Goal: Task Accomplishment & Management: Complete application form

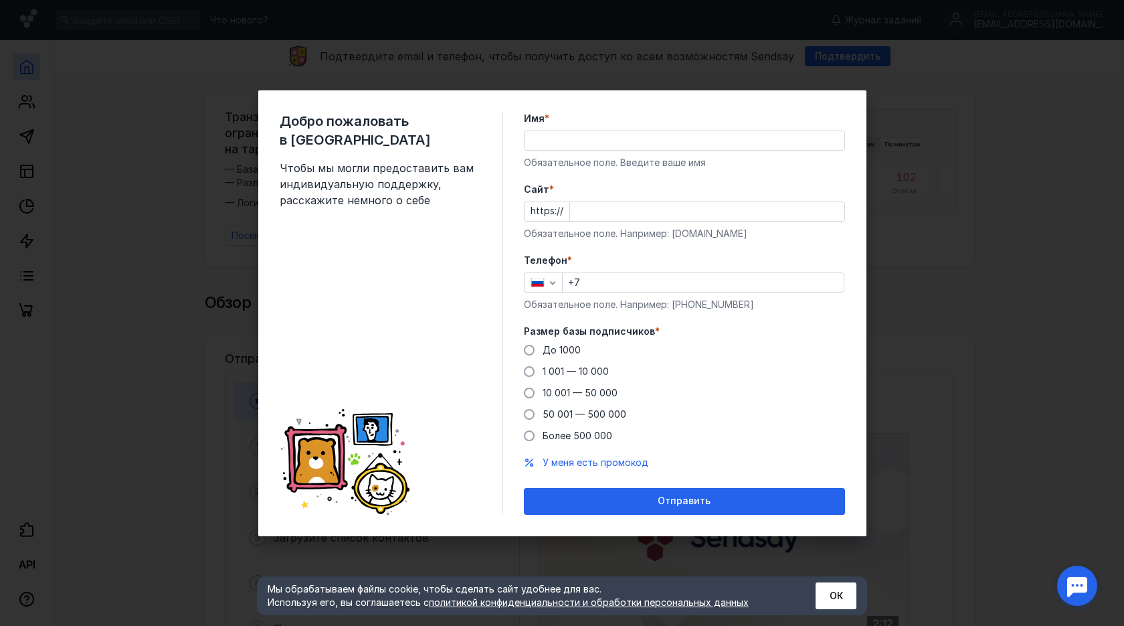
click at [782, 147] on input "Имя *" at bounding box center [685, 140] width 320 height 19
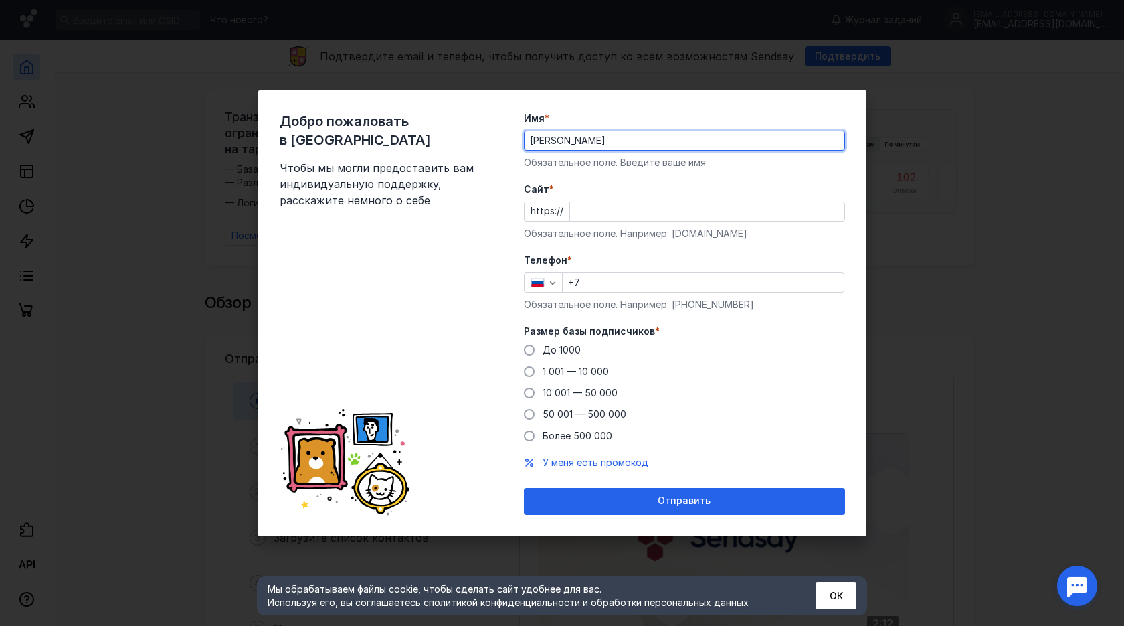
type input "[PERSON_NAME]"
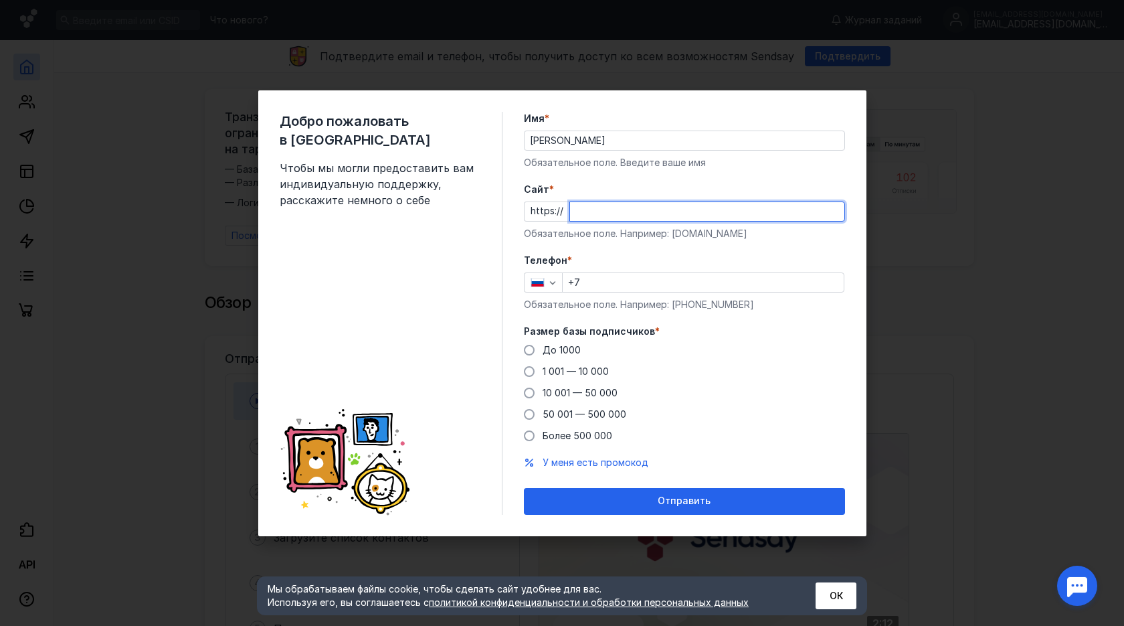
click at [596, 207] on input "Cайт *" at bounding box center [707, 211] width 274 height 19
drag, startPoint x: 581, startPoint y: 208, endPoint x: 542, endPoint y: 196, distance: 40.6
click at [543, 196] on div "Cайт * https:// Обязательное поле. Например: [DOMAIN_NAME]" at bounding box center [684, 212] width 321 height 58
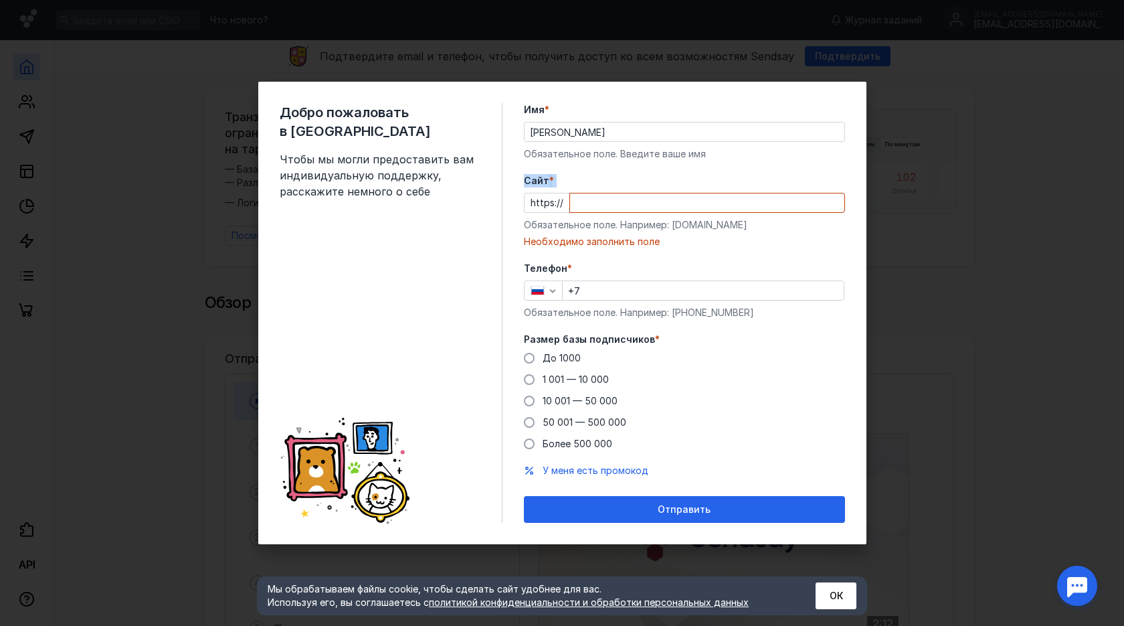
drag, startPoint x: 521, startPoint y: 187, endPoint x: 566, endPoint y: 193, distance: 46.0
click at [566, 193] on div "Добро пожаловать в Sendsay Чтобы мы могли предоставить вам индивидуальную подде…" at bounding box center [562, 313] width 608 height 462
click at [574, 187] on div "Cайт * https:// Обязательное поле. Например: [DOMAIN_NAME] Необходимо заполнить…" at bounding box center [684, 211] width 321 height 74
click at [798, 202] on input "Cайт *" at bounding box center [707, 202] width 274 height 19
drag, startPoint x: 577, startPoint y: 203, endPoint x: 689, endPoint y: 206, distance: 111.1
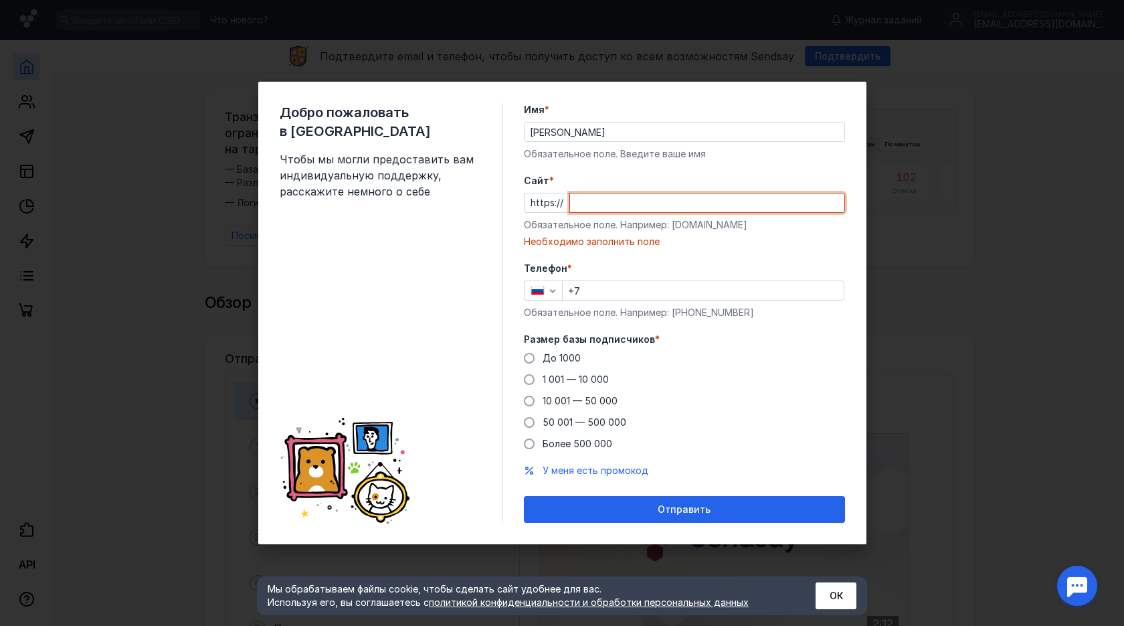
click at [689, 206] on input "Cайт *" at bounding box center [707, 202] width 274 height 19
drag, startPoint x: 736, startPoint y: 210, endPoint x: 613, endPoint y: 209, distance: 123.1
click at [614, 209] on input "Cайт *" at bounding box center [707, 202] width 274 height 19
paste input "[URL][DOMAIN_NAME]"
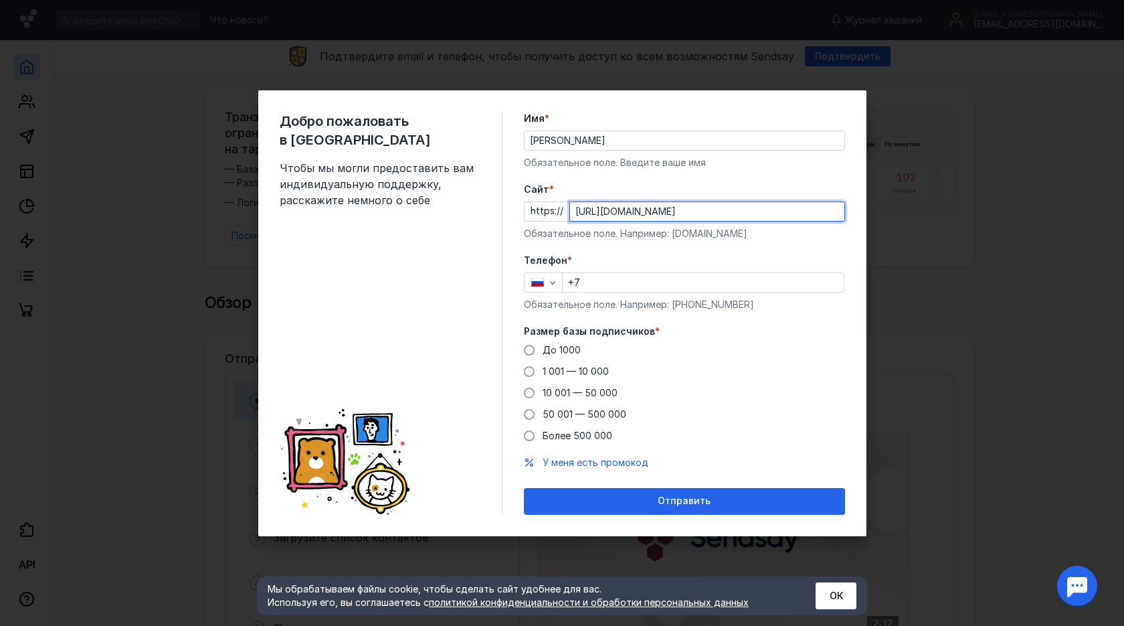
click at [606, 215] on input "[URL][DOMAIN_NAME]" at bounding box center [707, 211] width 274 height 19
click at [709, 217] on input "[DOMAIN_NAME][URL]" at bounding box center [707, 211] width 274 height 19
type input "[DOMAIN_NAME]"
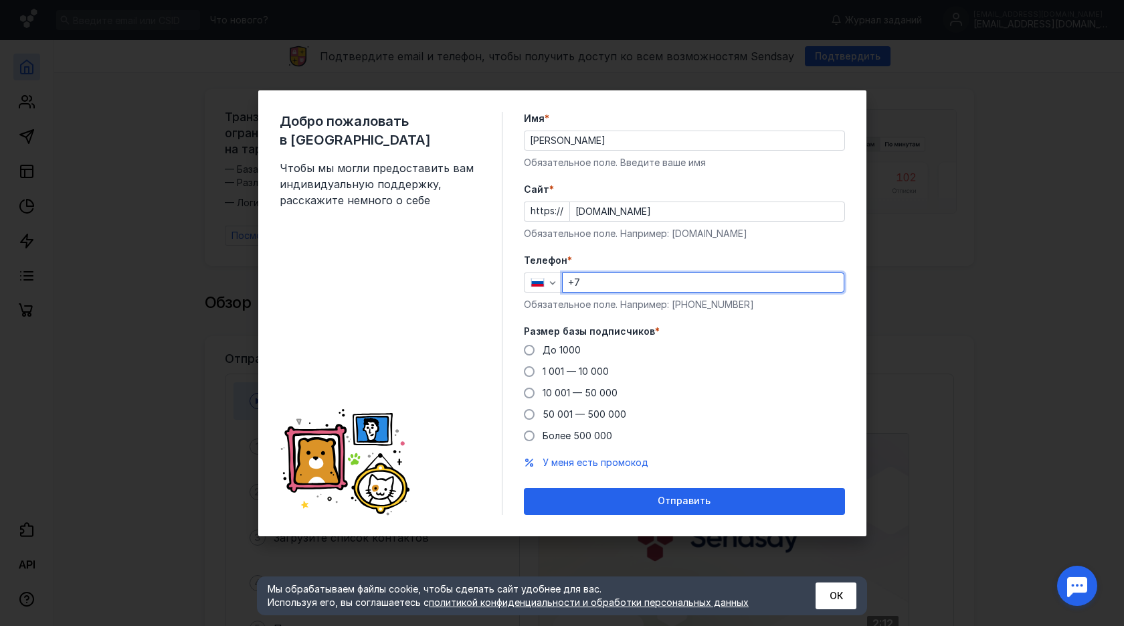
click at [678, 276] on input "+7" at bounding box center [703, 282] width 281 height 19
type input "[PHONE_NUMBER]"
click at [560, 351] on span "До 1000" at bounding box center [562, 349] width 38 height 11
click at [0, 0] on input "До 1000" at bounding box center [0, 0] width 0 height 0
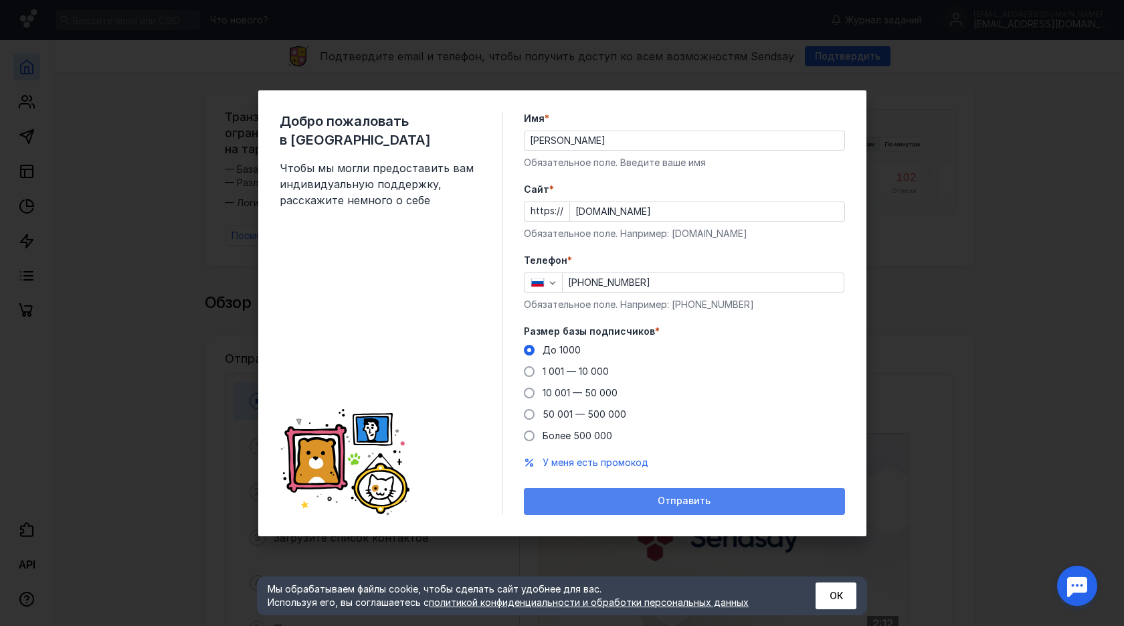
click at [636, 505] on div "Отправить" at bounding box center [685, 500] width 308 height 11
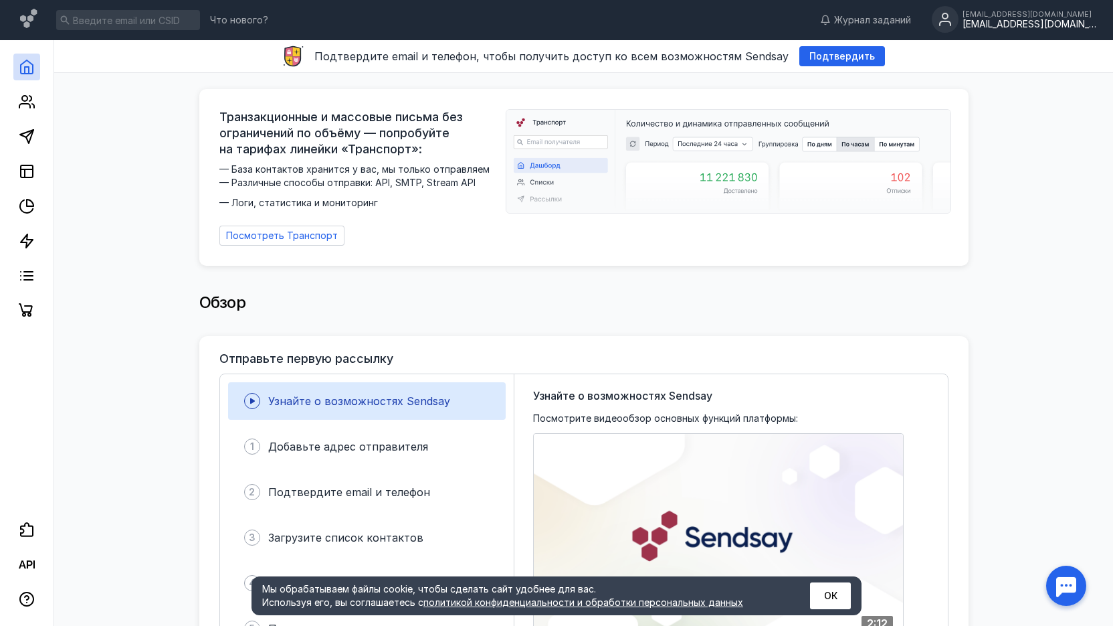
click at [1022, 26] on div "[EMAIL_ADDRESS][DOMAIN_NAME]" at bounding box center [1030, 24] width 134 height 11
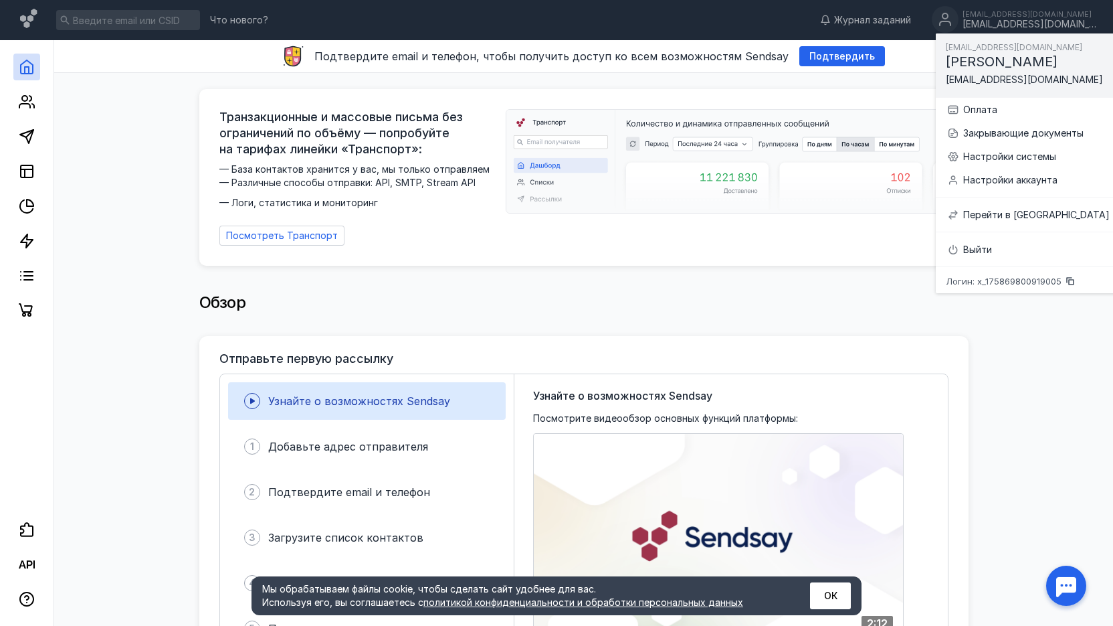
click at [965, 398] on div "Отправьте первую рассылку Узнайте о возможностях Sendsay 1 Добавьте адрес отпра…" at bounding box center [584, 506] width 770 height 340
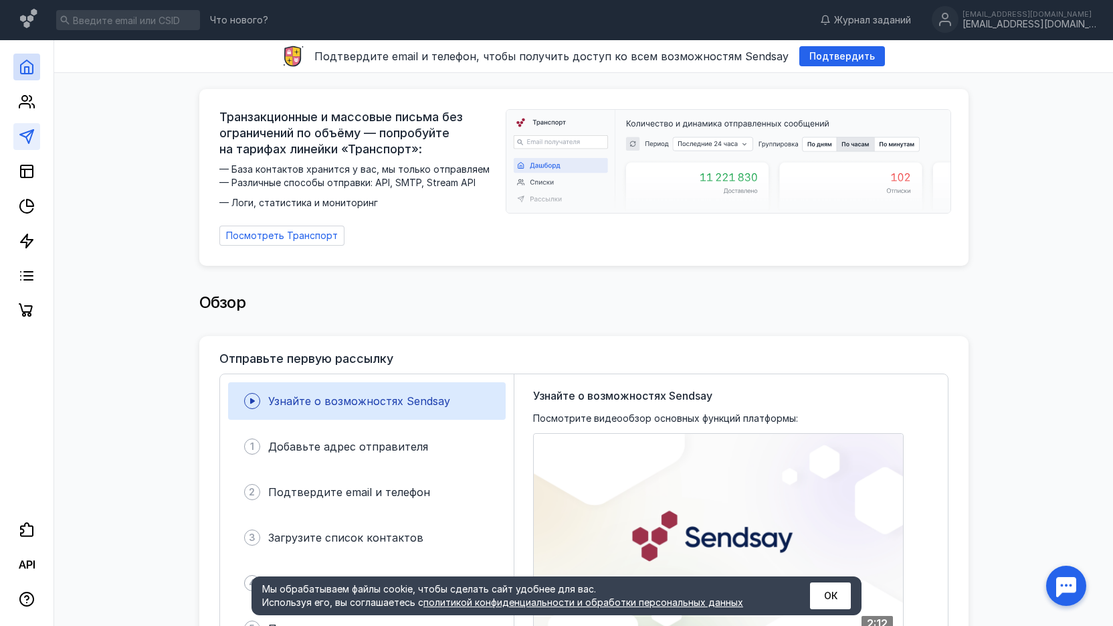
click at [23, 145] on link at bounding box center [26, 136] width 27 height 27
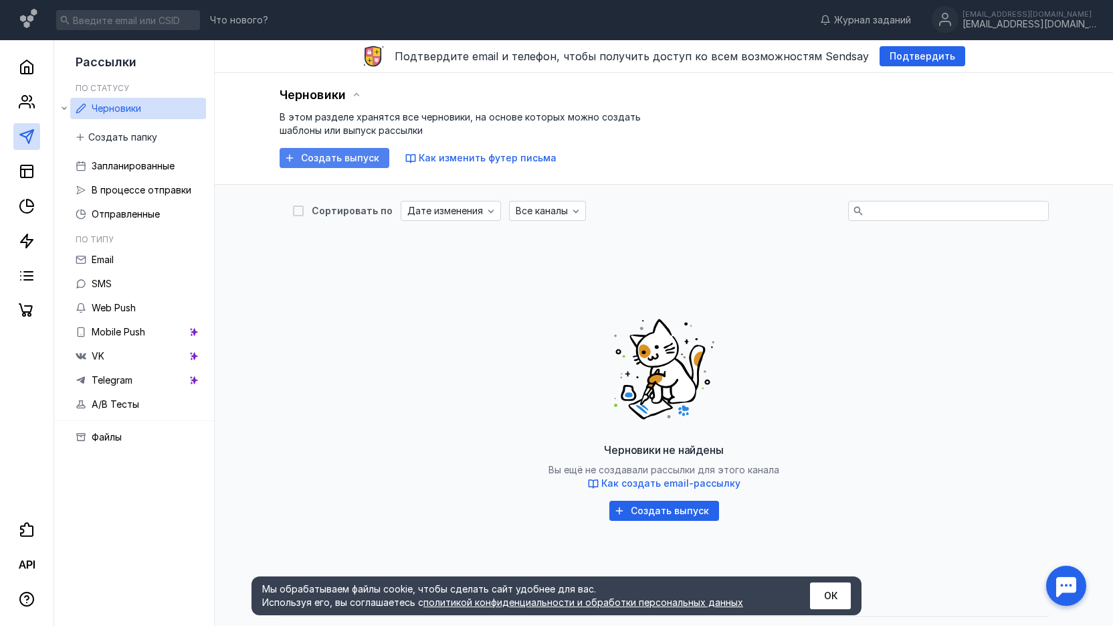
click at [341, 154] on span "Создать выпуск" at bounding box center [340, 158] width 78 height 11
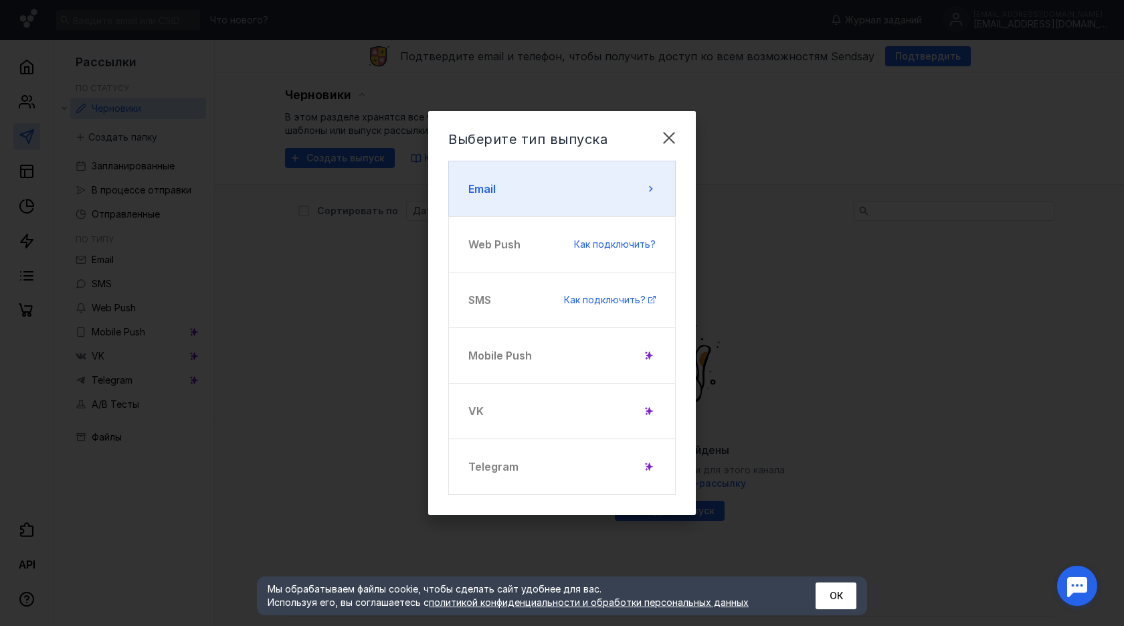
click at [603, 176] on button "Email" at bounding box center [562, 189] width 228 height 56
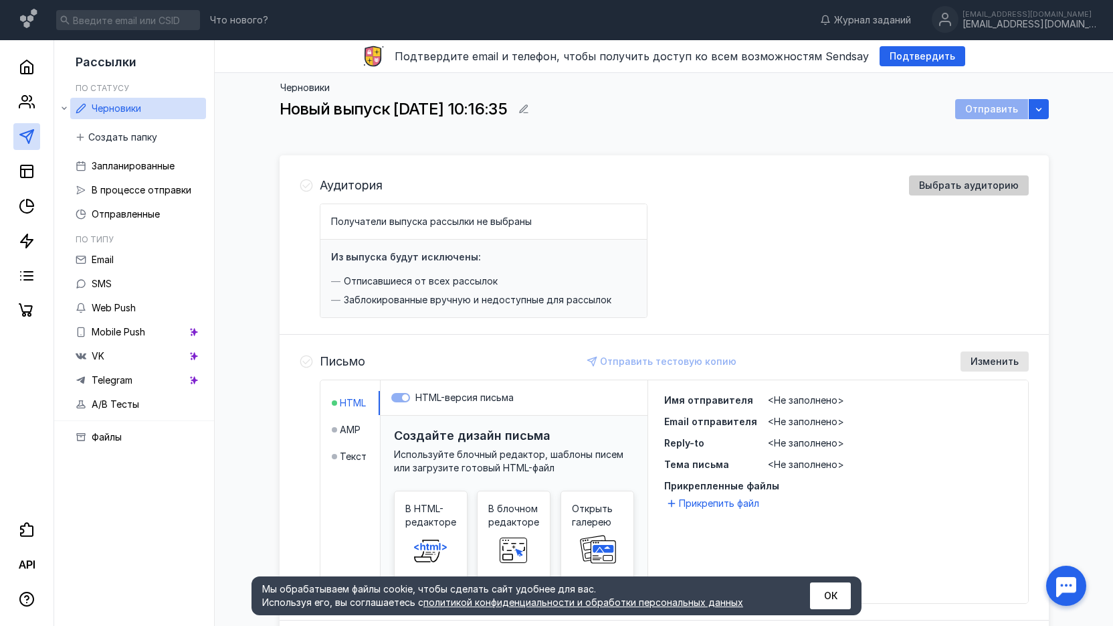
click at [987, 183] on span "Выбрать аудиторию" at bounding box center [969, 185] width 100 height 11
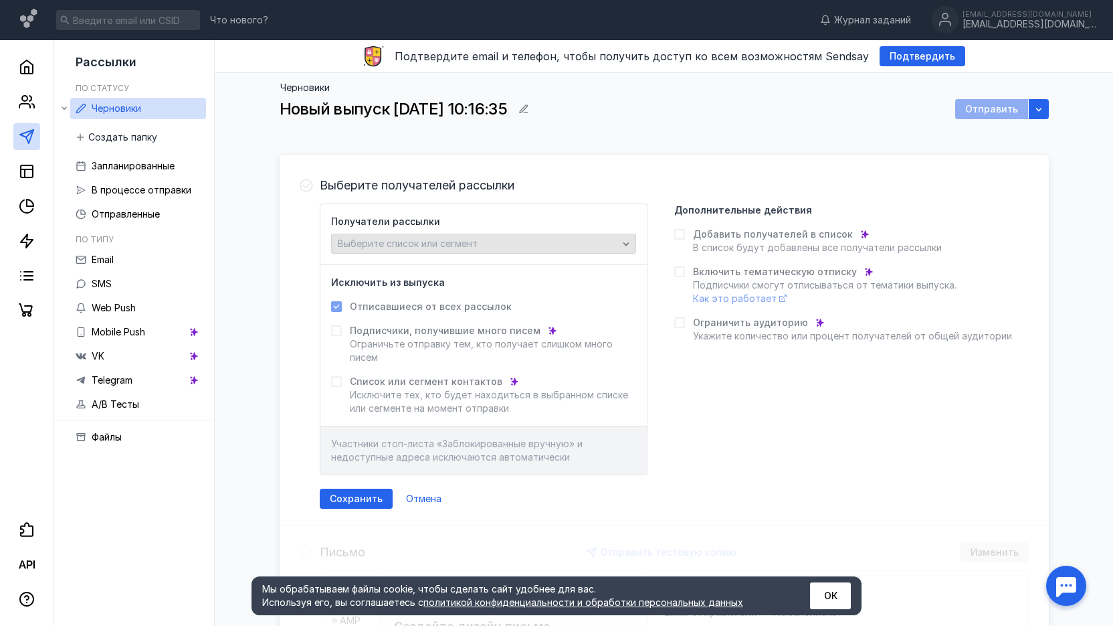
click at [547, 245] on div "Выберите список или сегмент" at bounding box center [478, 243] width 287 height 11
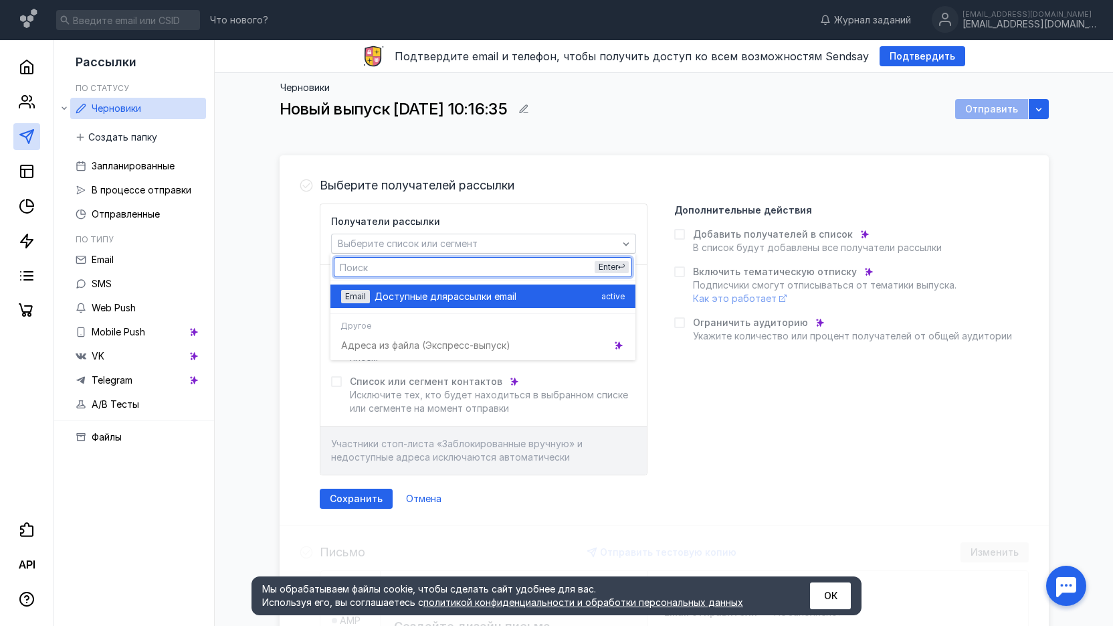
click at [539, 306] on div "Email Доступные для рассылки email active" at bounding box center [483, 295] width 284 height 23
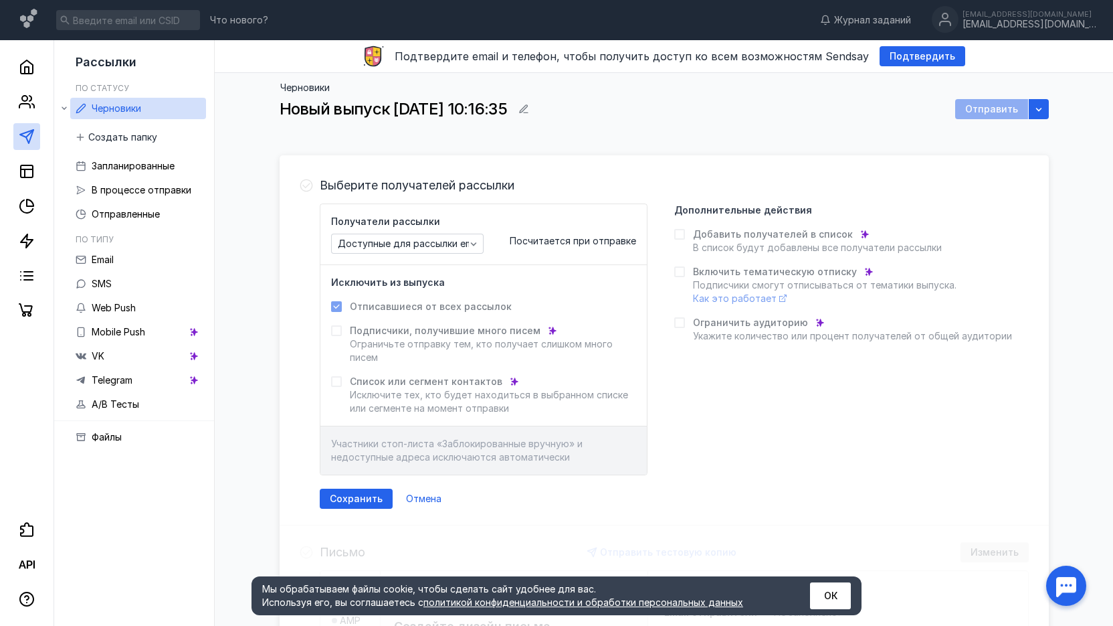
click at [1038, 98] on div "Черновики Новый выпуск [DATE] 10:16:35 Отправить" at bounding box center [665, 111] width 770 height 56
click at [1039, 109] on icon "button" at bounding box center [1039, 109] width 11 height 11
click at [1092, 175] on div "Черновики Новый выпуск [DATE] 10:16:35 Отправить Выберите получателей рассылки …" at bounding box center [664, 526] width 872 height 906
click at [342, 495] on span "Сохранить" at bounding box center [356, 498] width 53 height 11
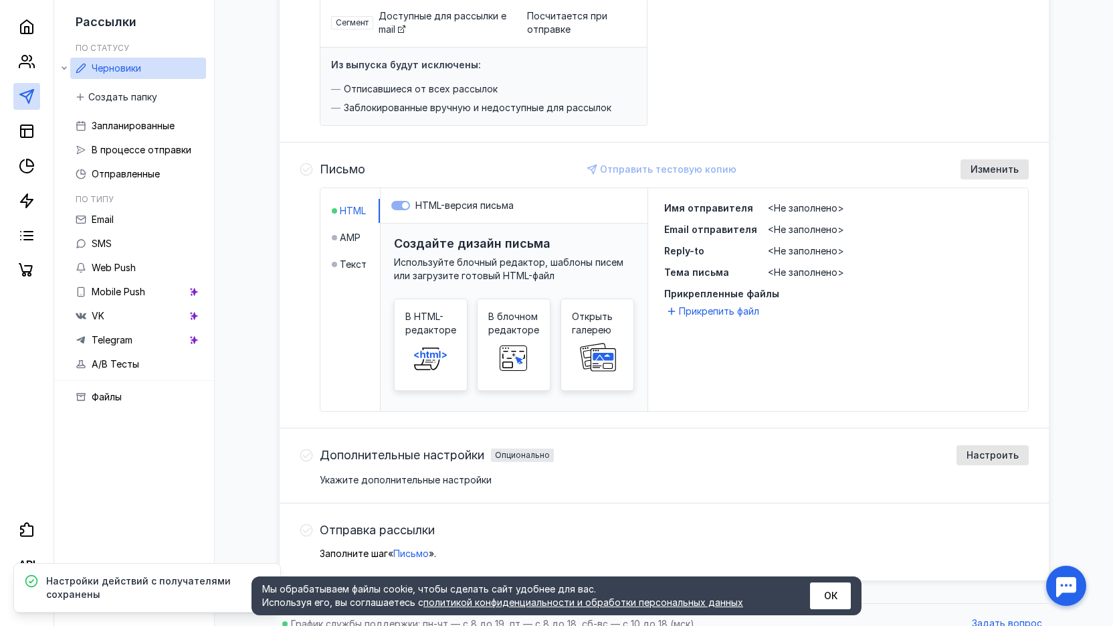
scroll to position [223, 0]
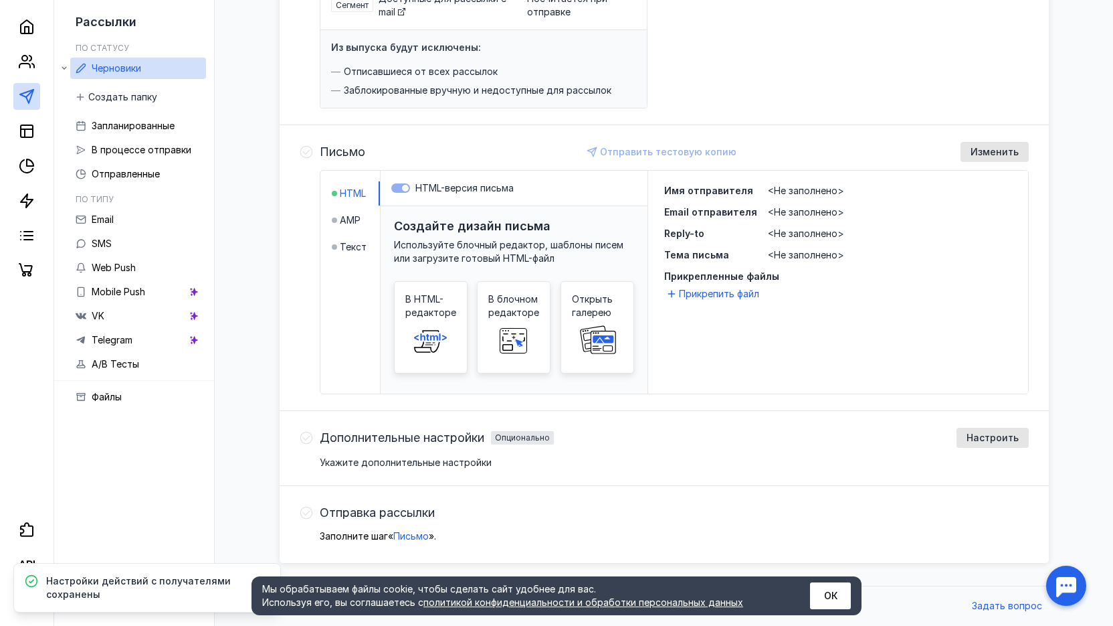
click at [977, 151] on span "Изменить" at bounding box center [995, 152] width 48 height 11
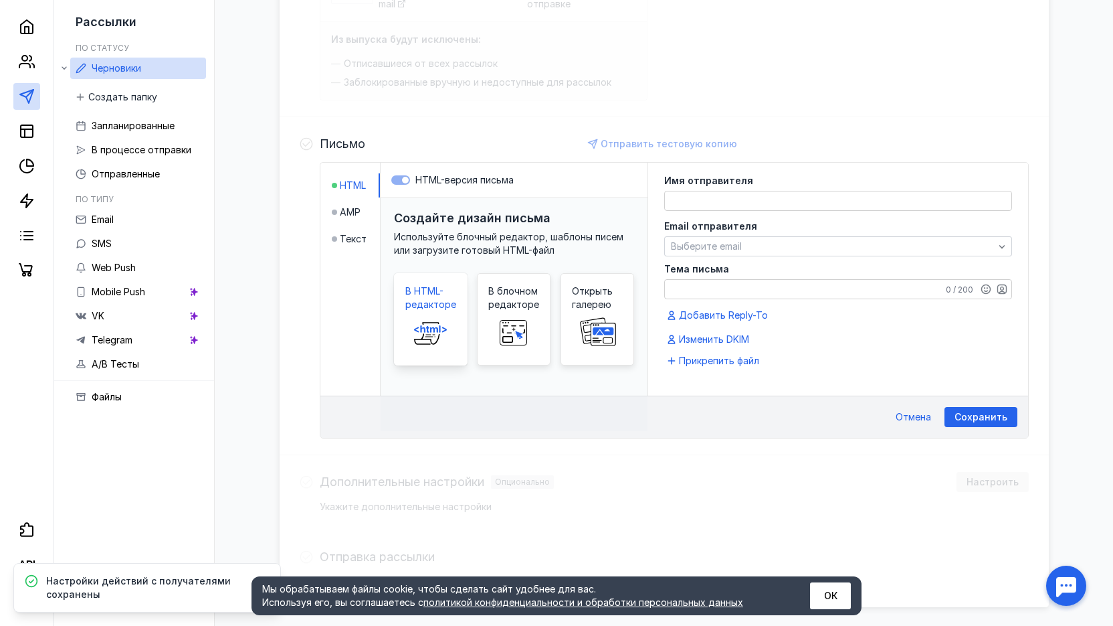
scroll to position [208, 0]
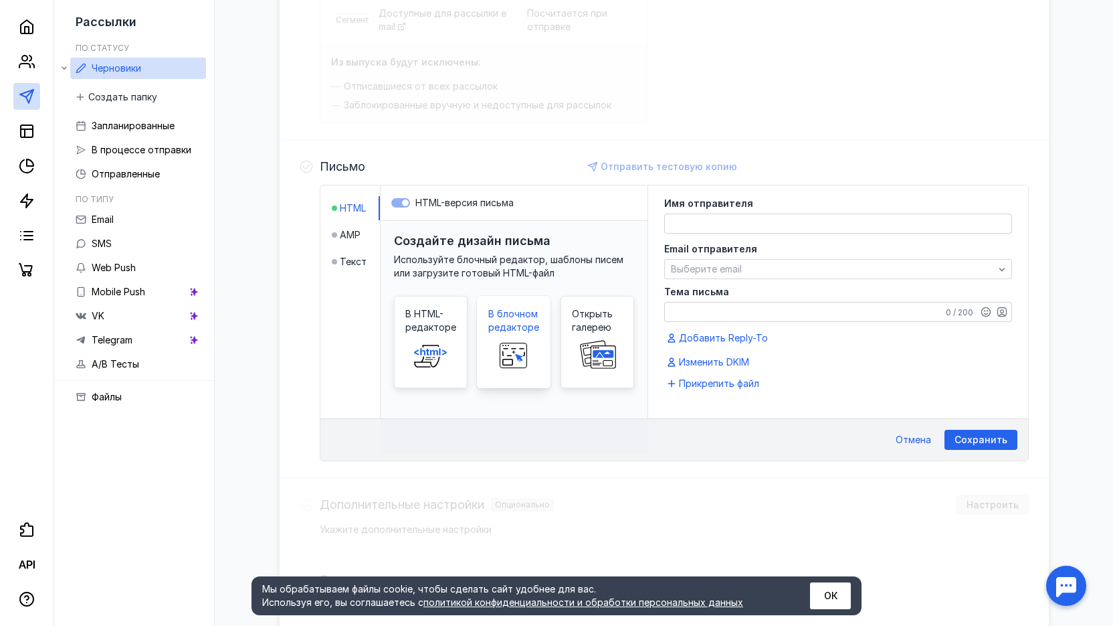
click at [525, 322] on span "В блочном редакторе" at bounding box center [513, 320] width 51 height 27
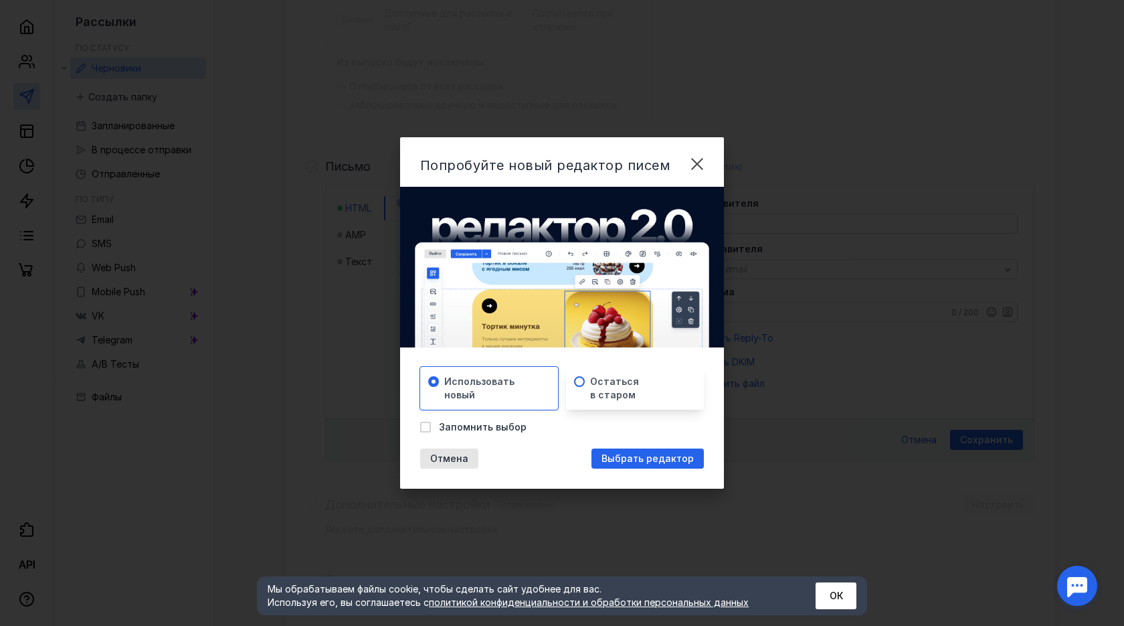
click at [607, 392] on span "Остаться в старом" at bounding box center [614, 388] width 49 height 27
click at [501, 393] on span "Использовать новый" at bounding box center [479, 388] width 70 height 27
click at [589, 387] on div "Остаться в старом" at bounding box center [635, 388] width 138 height 43
click at [515, 386] on div "Использовать новый" at bounding box center [494, 388] width 100 height 27
click at [613, 459] on span "Выбрать редактор" at bounding box center [648, 458] width 92 height 11
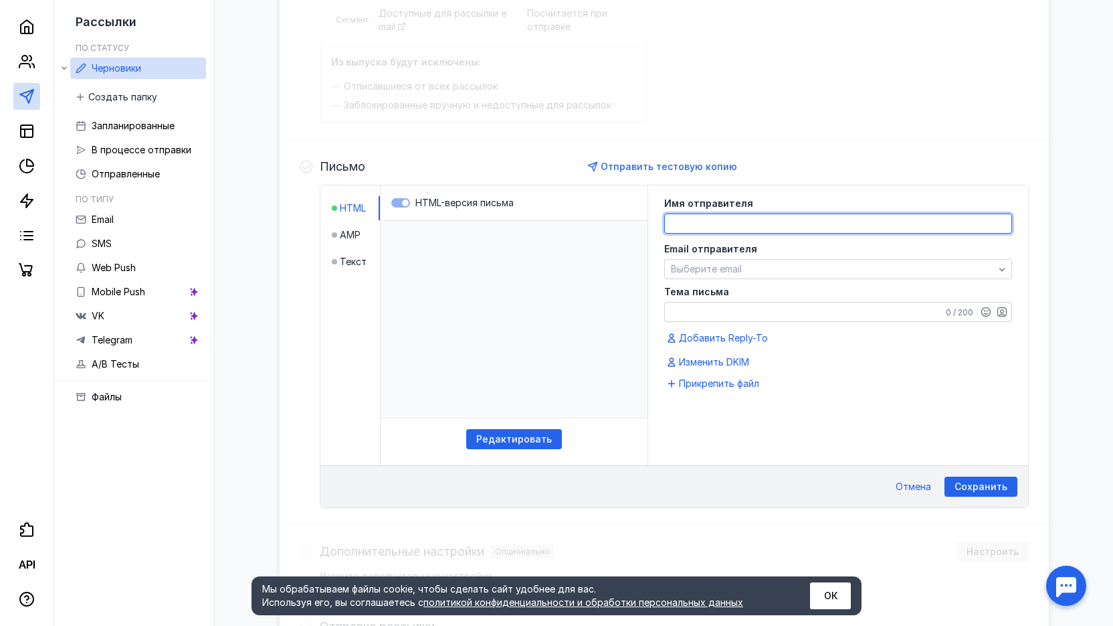
click at [713, 231] on textarea at bounding box center [838, 223] width 347 height 19
type textarea "Фикбук"
click at [778, 257] on div "Email отправителя Выберите email" at bounding box center [838, 261] width 348 height 35
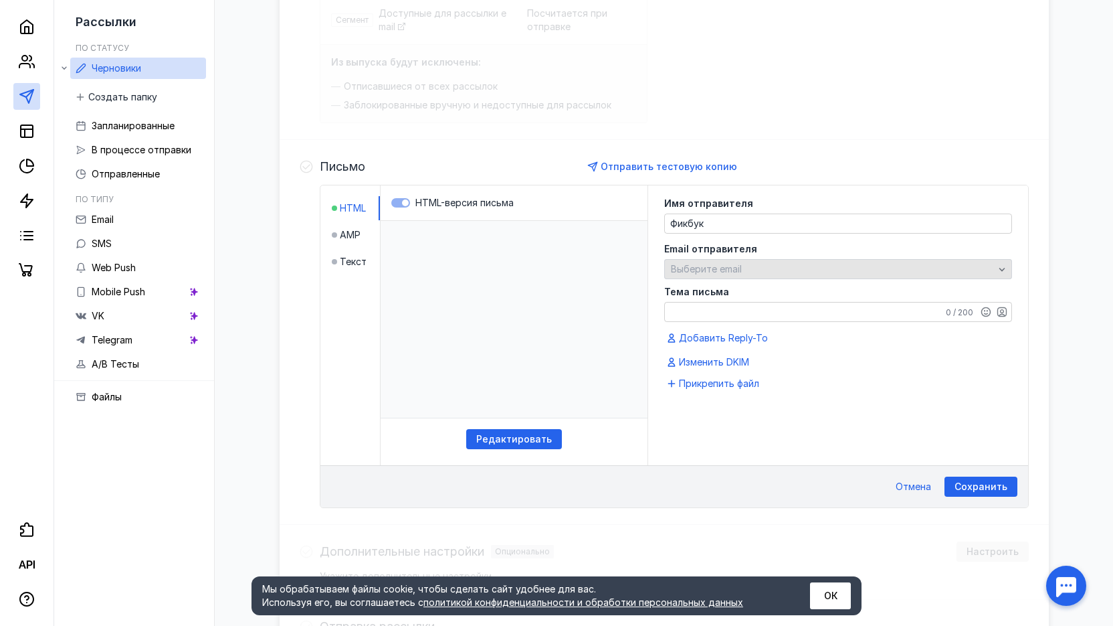
click at [776, 261] on div "Выберите email" at bounding box center [838, 269] width 348 height 20
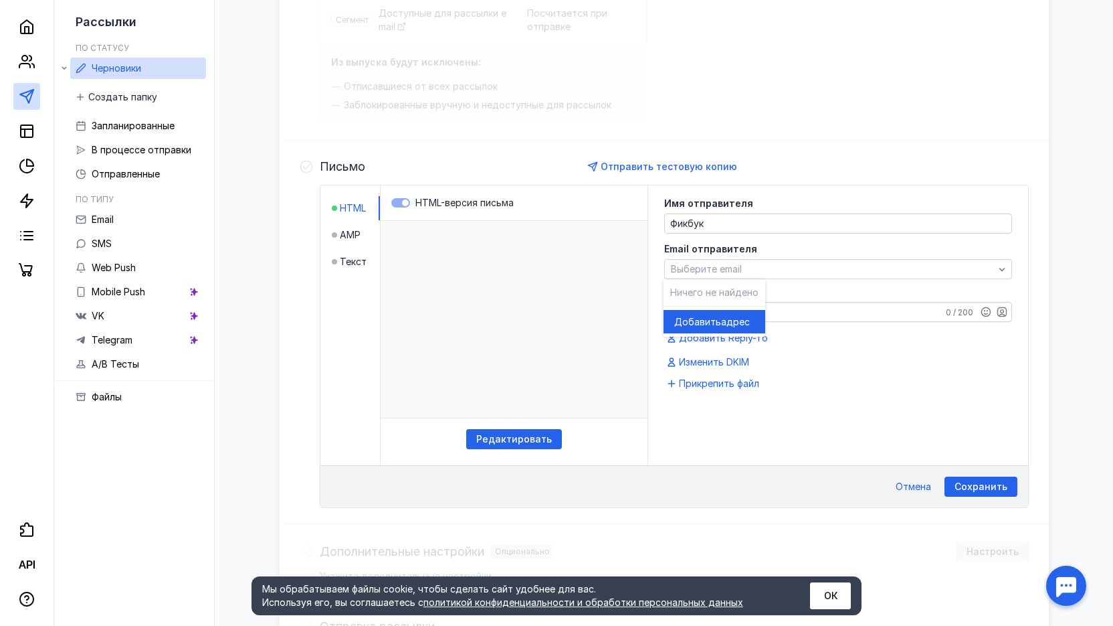
click at [721, 291] on span "Ничего не найдено" at bounding box center [714, 291] width 88 height 11
click at [721, 317] on span "адрес" at bounding box center [735, 321] width 29 height 13
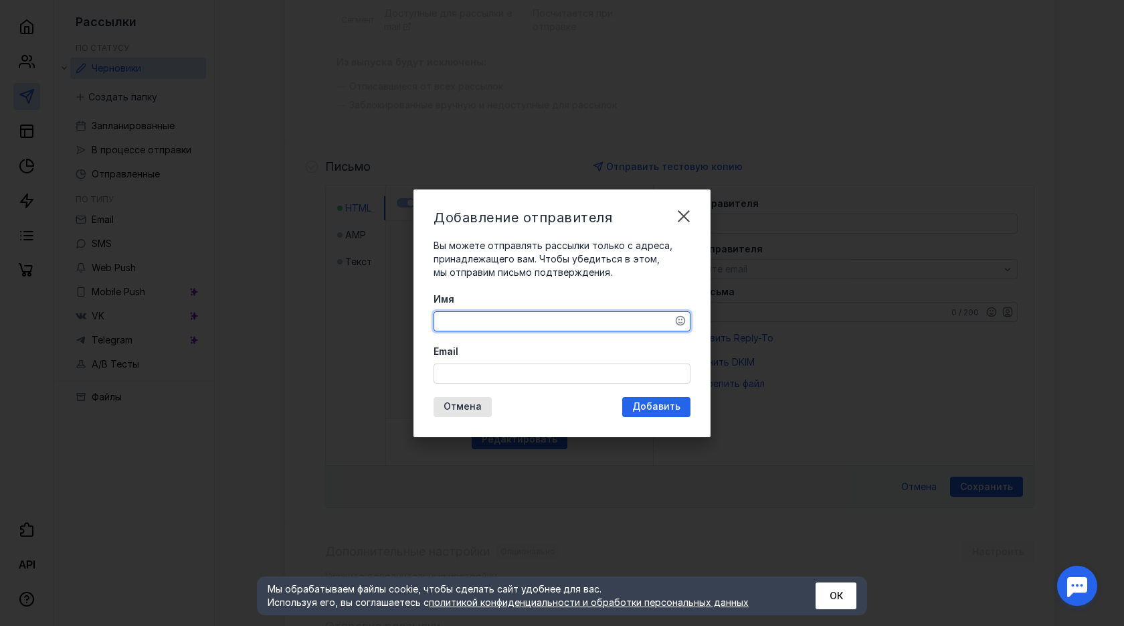
click at [557, 329] on textarea "Имя" at bounding box center [562, 321] width 256 height 19
type textarea "[PERSON_NAME]"
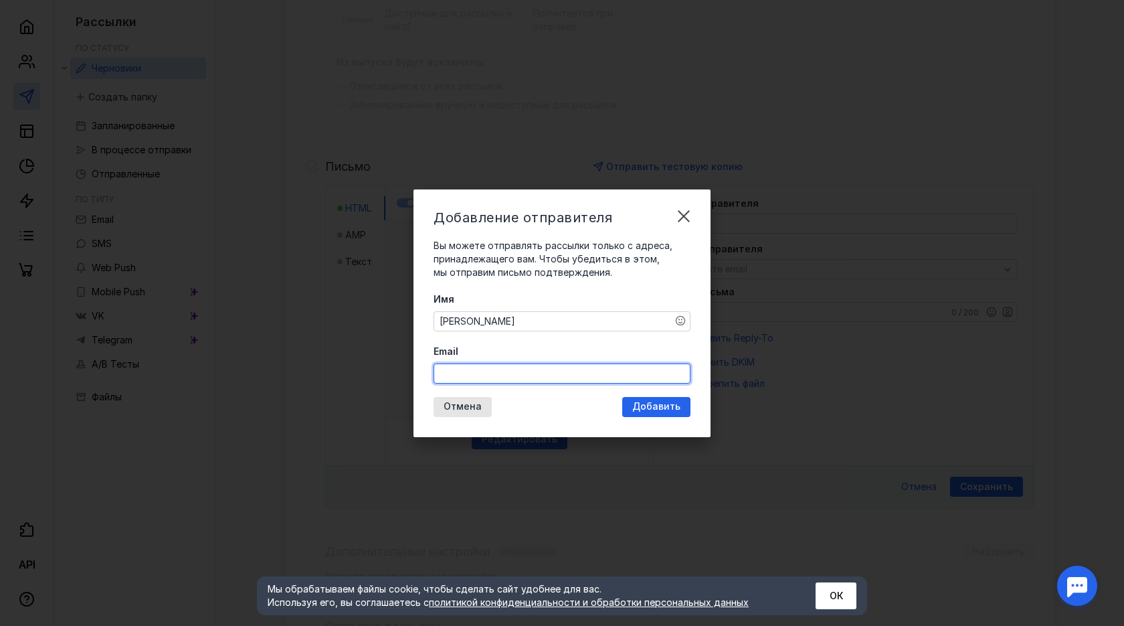
click at [478, 377] on input "Email" at bounding box center [562, 373] width 256 height 19
type input "[EMAIL_ADDRESS][DOMAIN_NAME]"
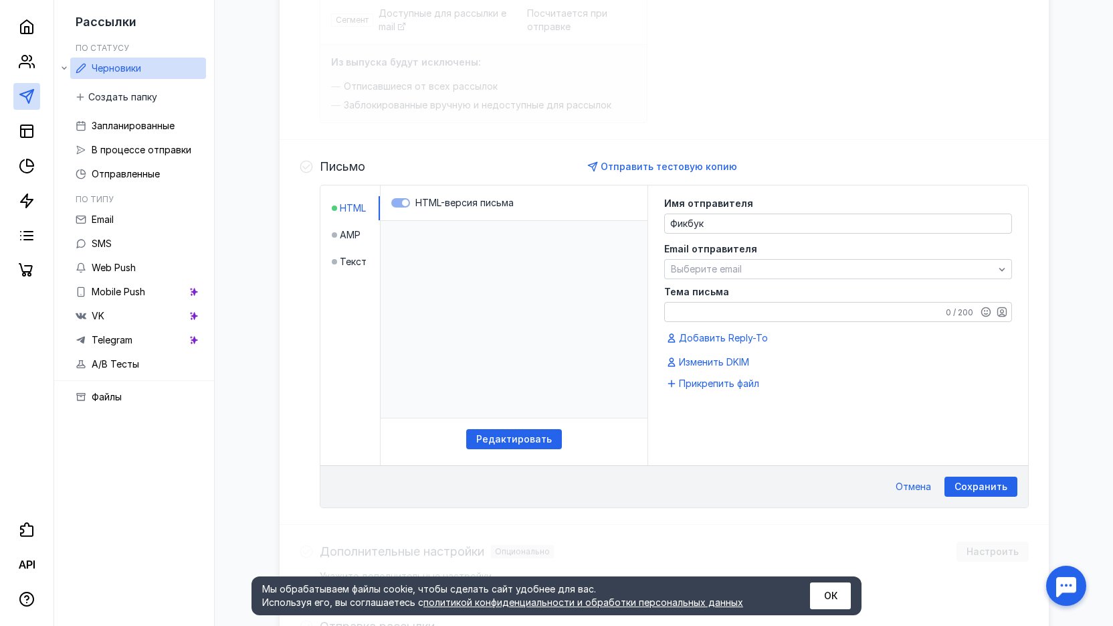
click at [741, 308] on textarea "Тема письма" at bounding box center [838, 311] width 347 height 19
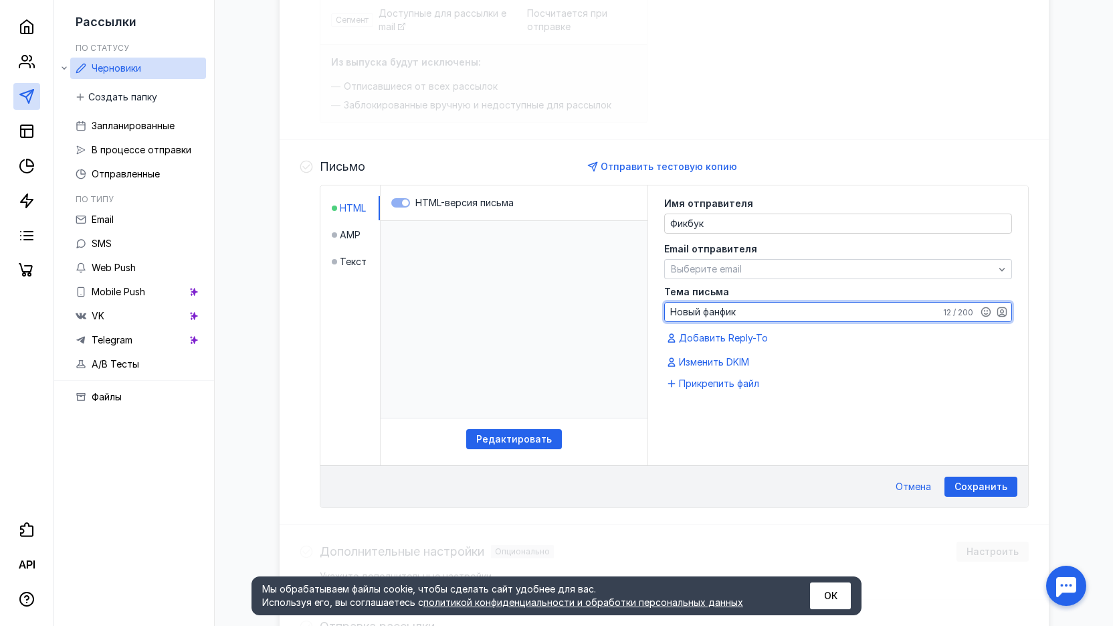
type textarea "Новый фанфик"
click at [983, 478] on div "Сохранить" at bounding box center [981, 486] width 73 height 20
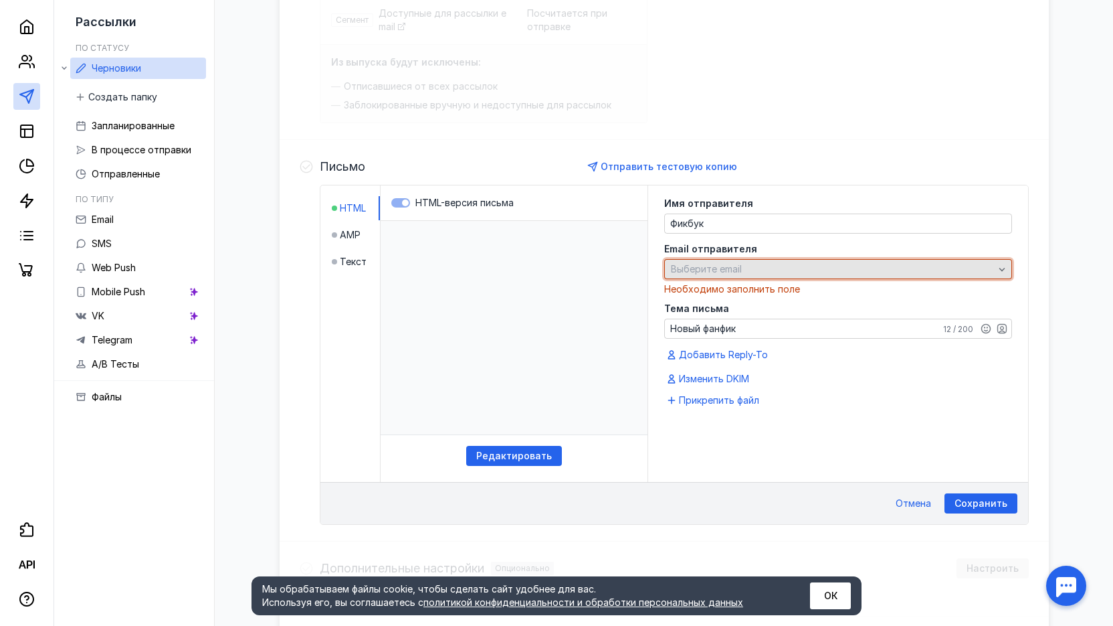
click at [998, 267] on icon "button" at bounding box center [1002, 269] width 11 height 11
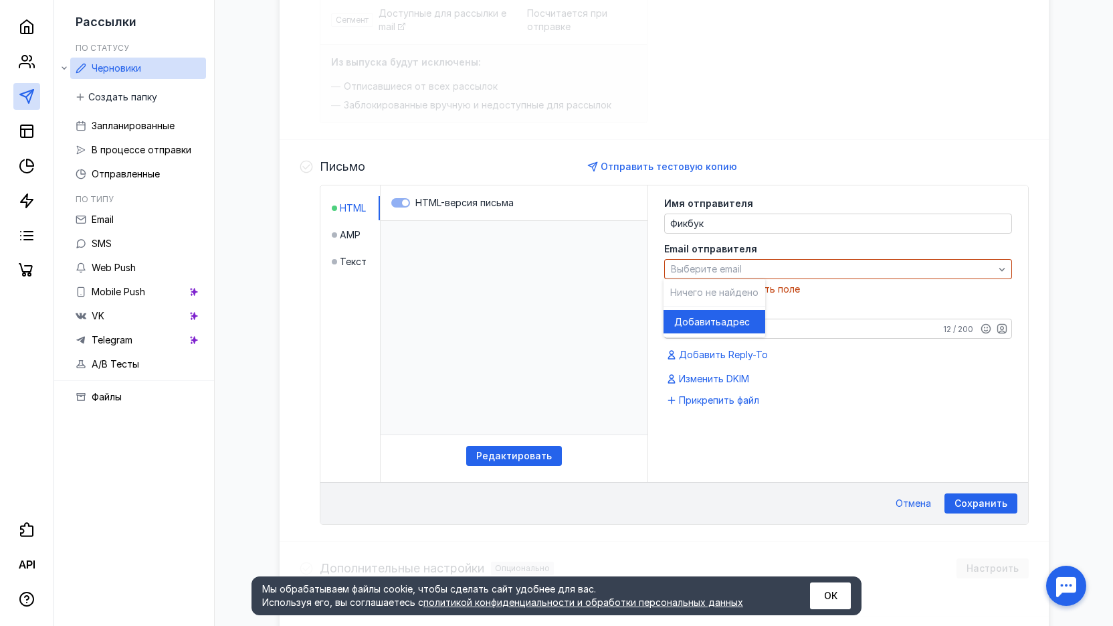
click at [718, 317] on span "Добавить" at bounding box center [698, 321] width 47 height 13
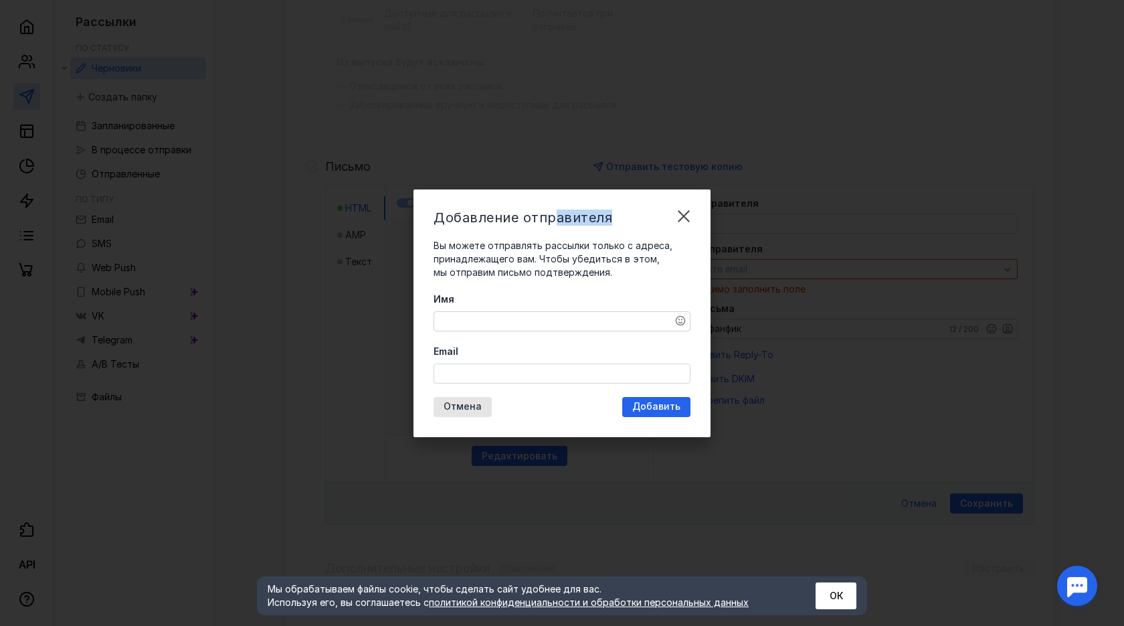
drag, startPoint x: 571, startPoint y: 205, endPoint x: 635, endPoint y: 197, distance: 64.7
click at [637, 198] on div "Добавление отправителя Вы можете отправлять рассылки только с адреса, принадлеж…" at bounding box center [562, 313] width 297 height 248
click at [634, 219] on div "Добавление отправителя" at bounding box center [545, 217] width 223 height 16
click at [630, 243] on span "Вы можете отправлять рассылки только с адреса, принадлежащего вам. Чтобы убедит…" at bounding box center [553, 259] width 239 height 38
click at [557, 330] on textarea "Имя" at bounding box center [562, 321] width 256 height 19
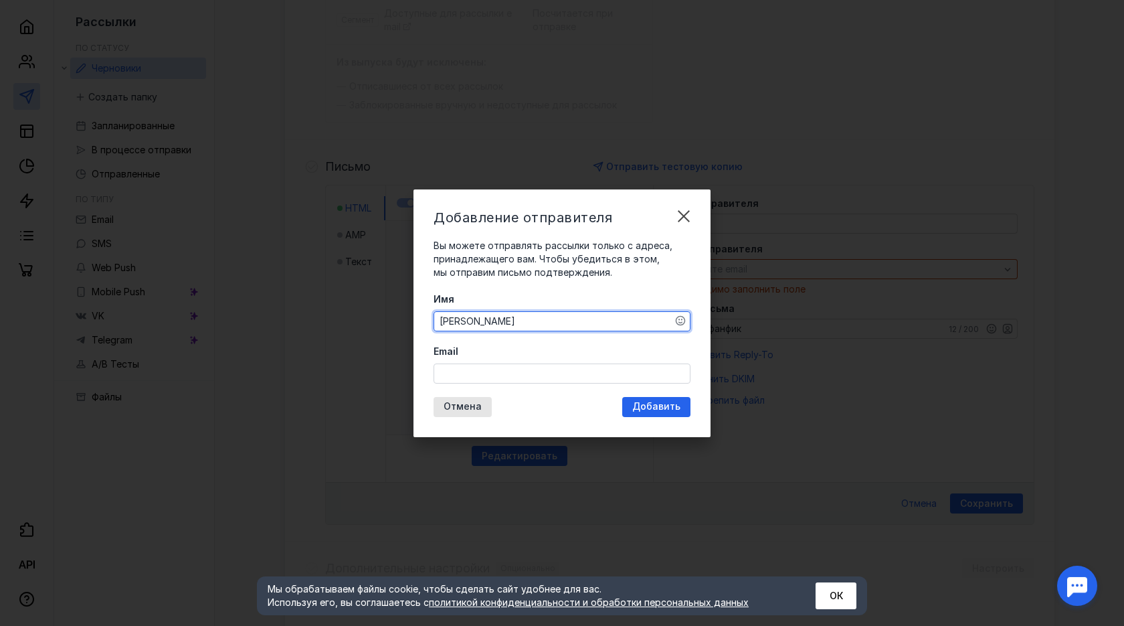
type textarea "[PERSON_NAME]"
click at [523, 397] on div "Отмена Добавить" at bounding box center [562, 407] width 257 height 20
click at [505, 378] on input "Email" at bounding box center [562, 373] width 256 height 19
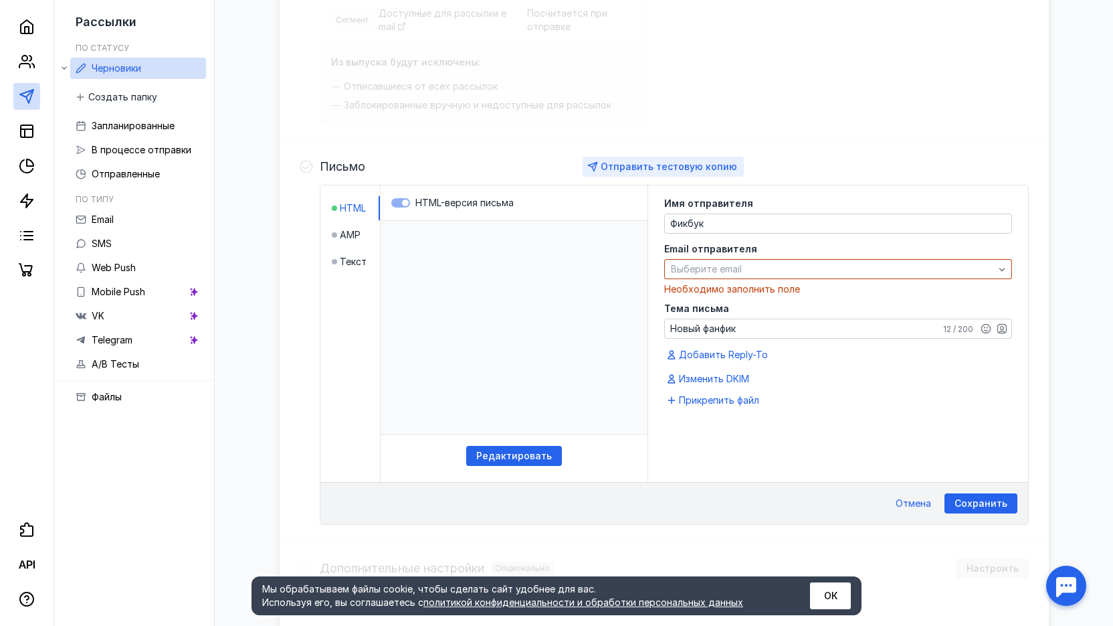
click at [711, 164] on span "Отправить тестовую копию" at bounding box center [669, 166] width 137 height 11
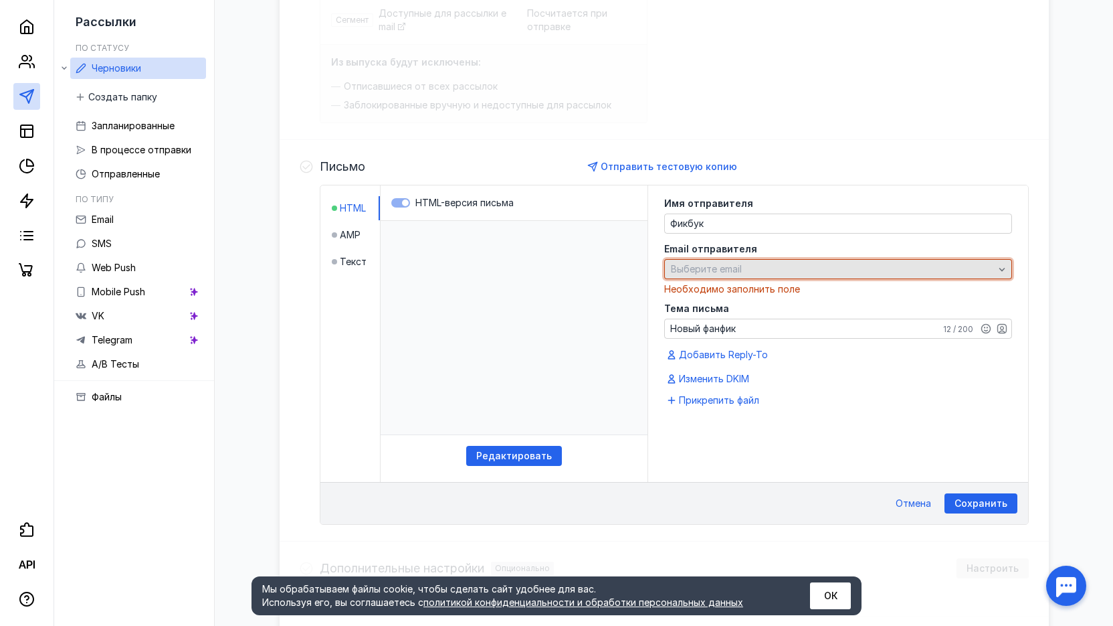
click at [719, 267] on span "Выберите email" at bounding box center [706, 268] width 71 height 11
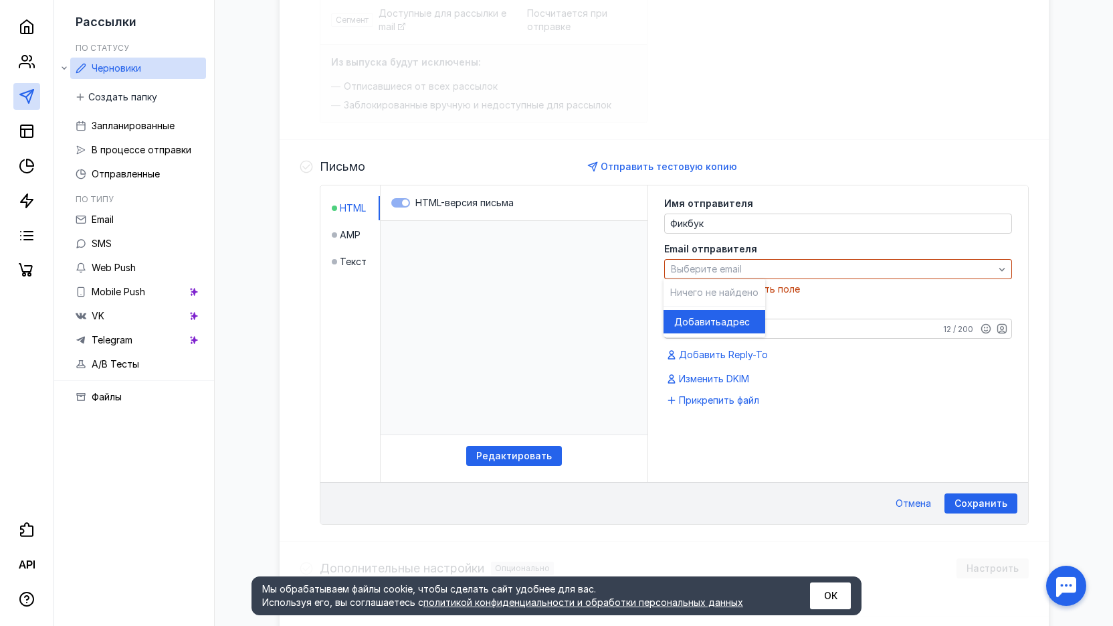
click at [853, 179] on div "Письмо Отправить тестовую копию HTML AMP Текст HTML-версия письма Редактировать…" at bounding box center [674, 341] width 709 height 368
click at [734, 381] on span "Изменить DKIM" at bounding box center [714, 378] width 70 height 13
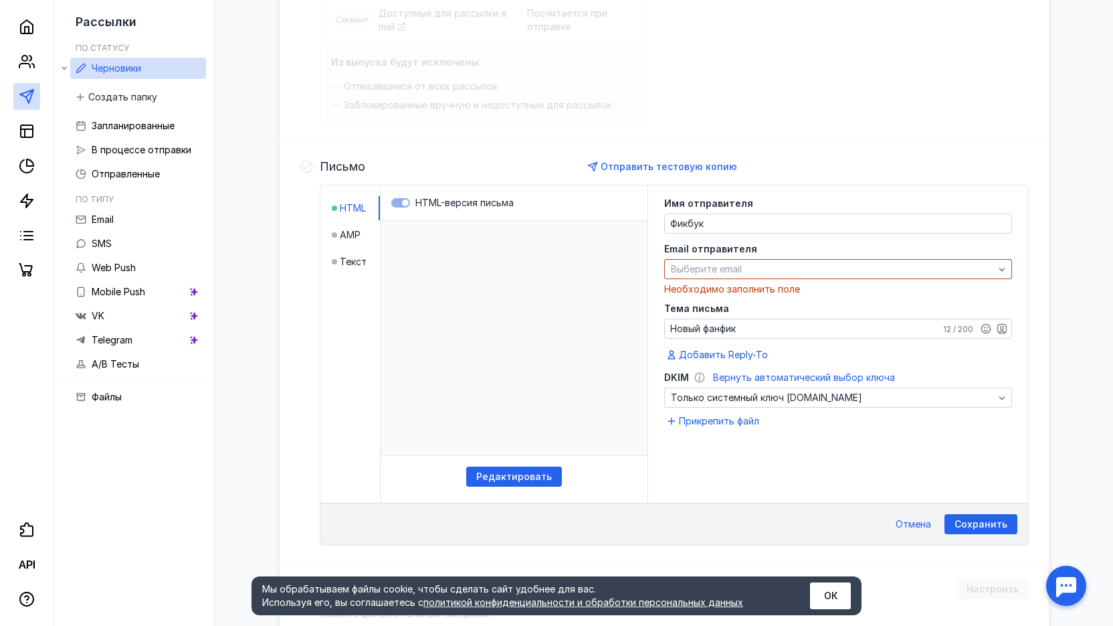
click at [717, 379] on span "Вернуть автоматический выбор ключа" at bounding box center [804, 376] width 182 height 11
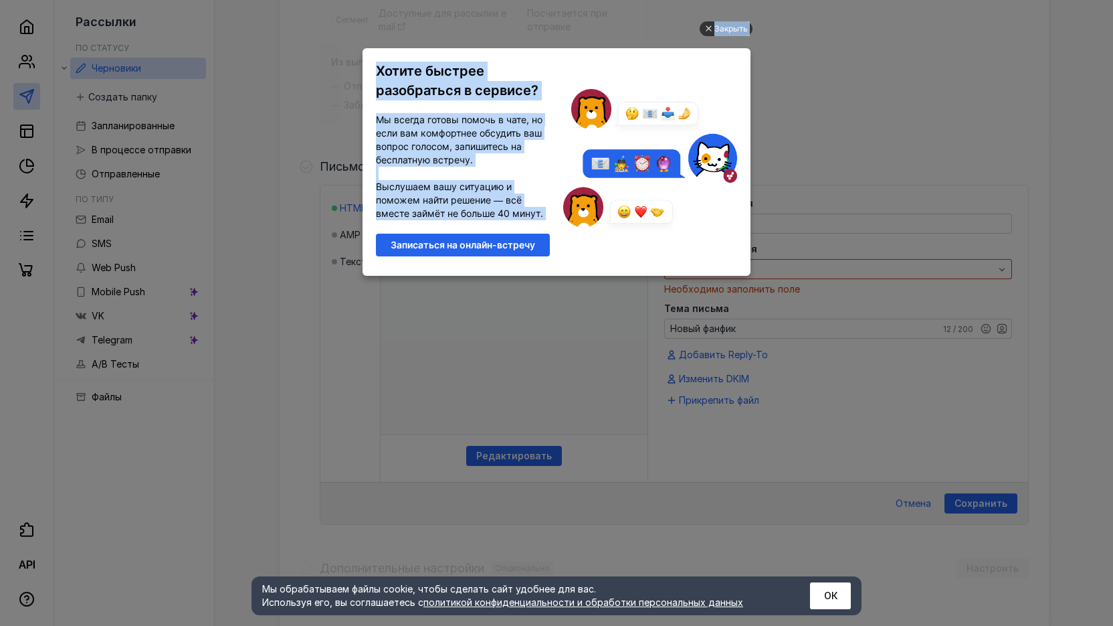
click at [713, 36] on div "Закрыть Хотите быстрее разобраться в сервисе? Мы всегда готовы помочь в чате, н…" at bounding box center [556, 297] width 401 height 592
click at [713, 31] on div "Закрыть" at bounding box center [726, 28] width 53 height 15
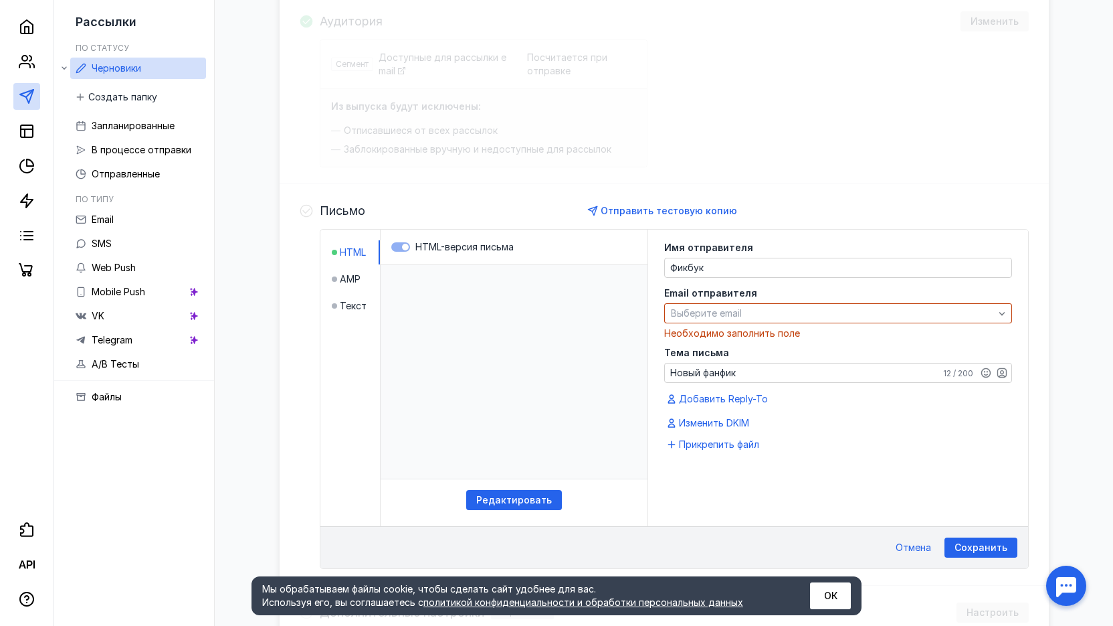
scroll to position [141, 0]
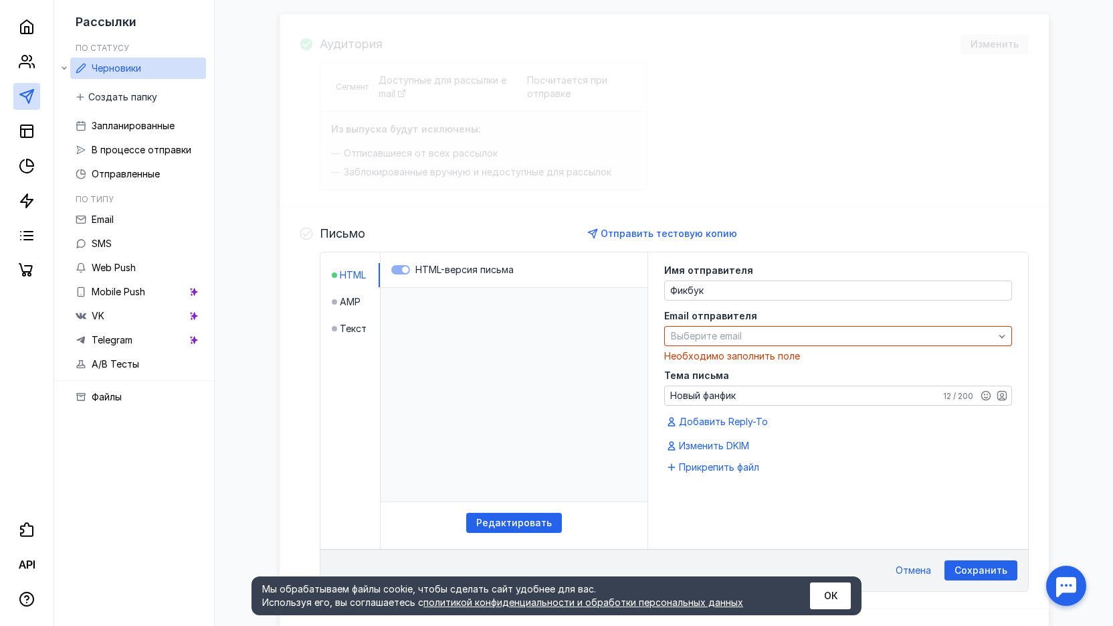
click at [344, 308] on li "AMP" at bounding box center [356, 302] width 48 height 24
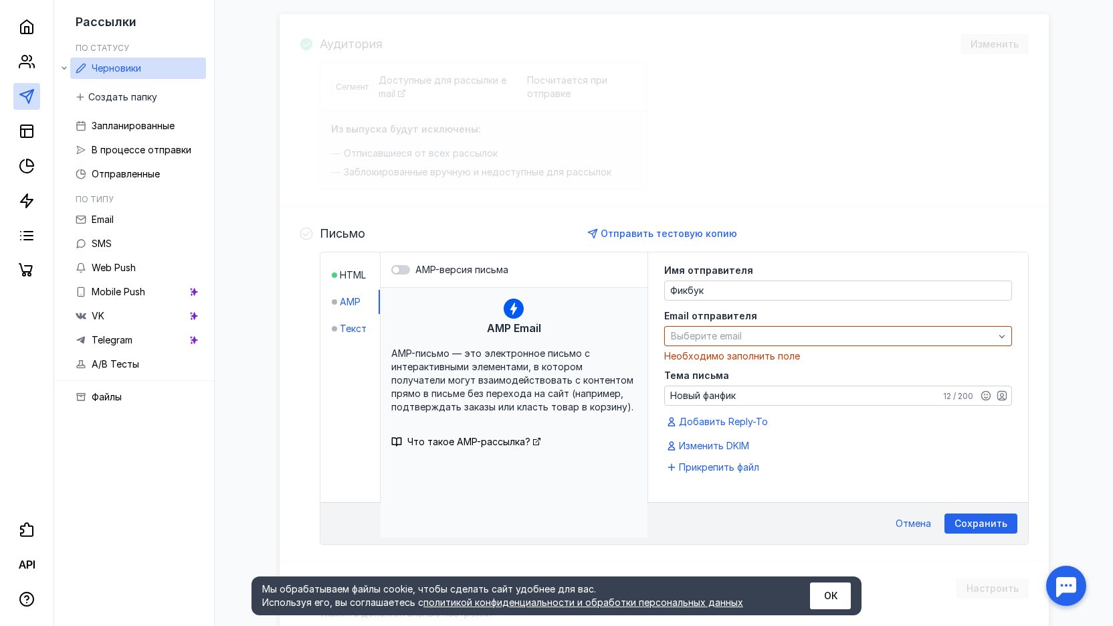
click at [355, 334] on span "Текст" at bounding box center [353, 328] width 27 height 13
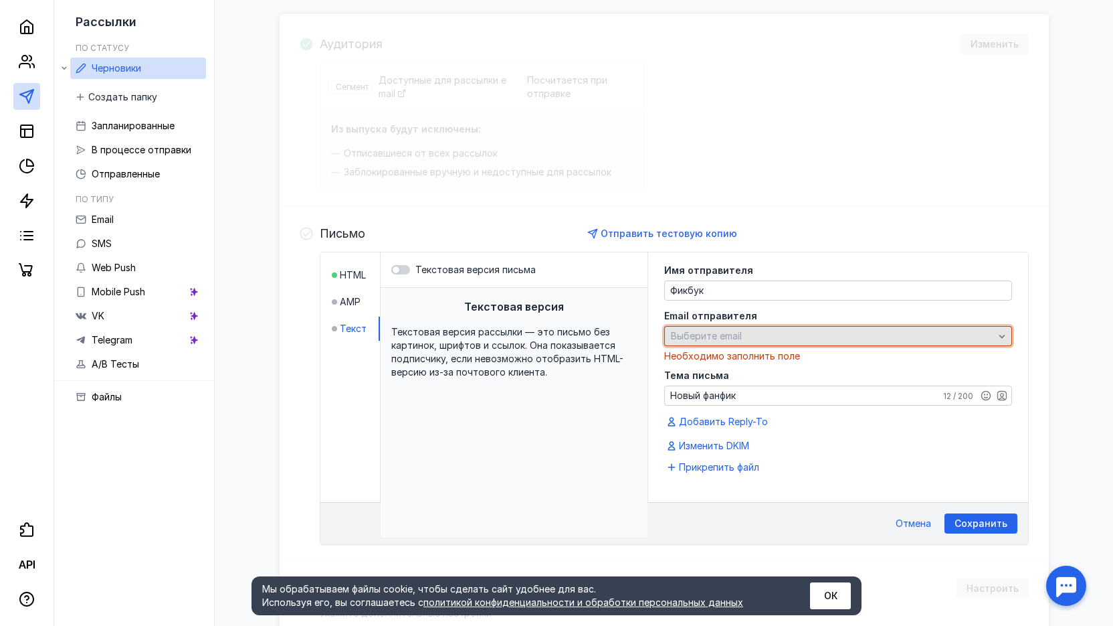
click at [720, 335] on span "Выберите email" at bounding box center [706, 335] width 71 height 11
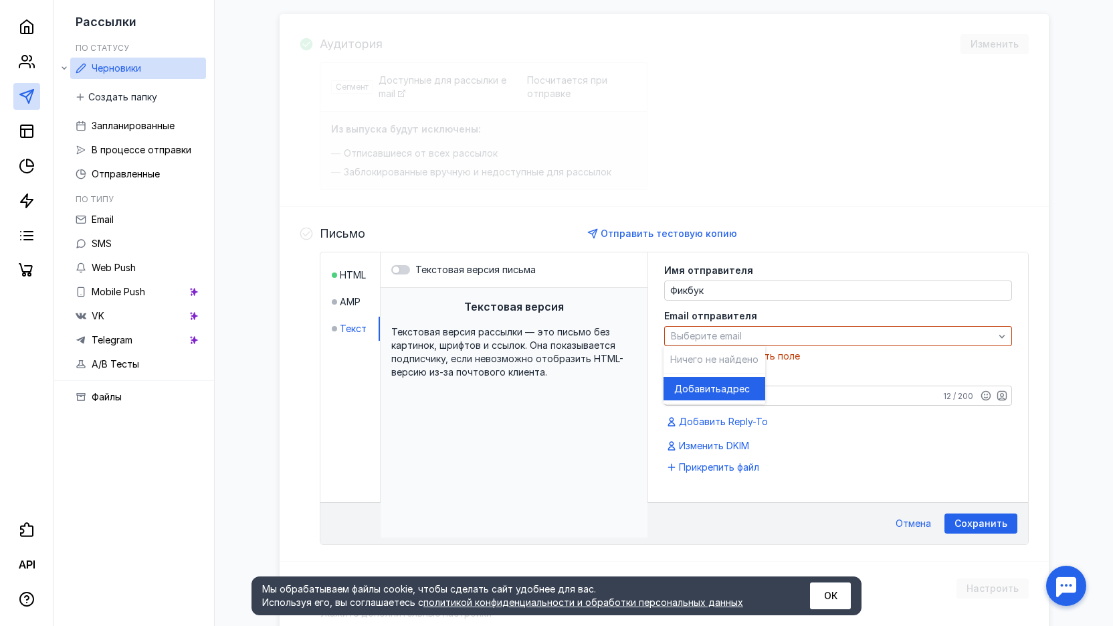
click at [721, 388] on span "адрес" at bounding box center [735, 388] width 29 height 13
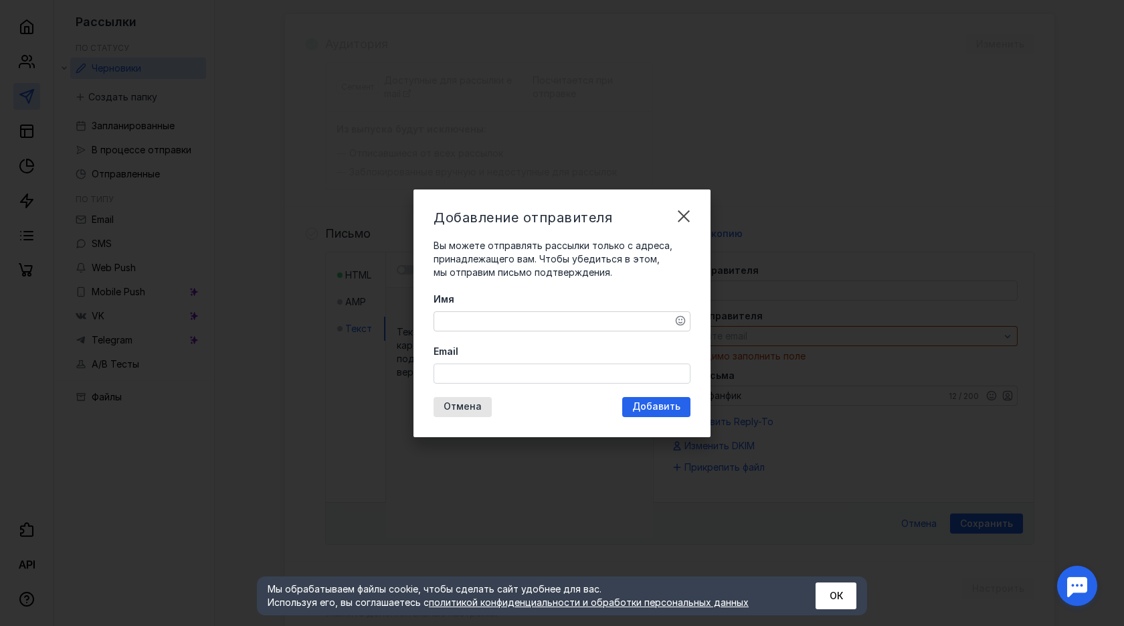
click at [551, 321] on textarea "Имя" at bounding box center [562, 321] width 256 height 19
type textarea "[PERSON_NAME]"
click at [552, 381] on input "Email" at bounding box center [562, 373] width 256 height 19
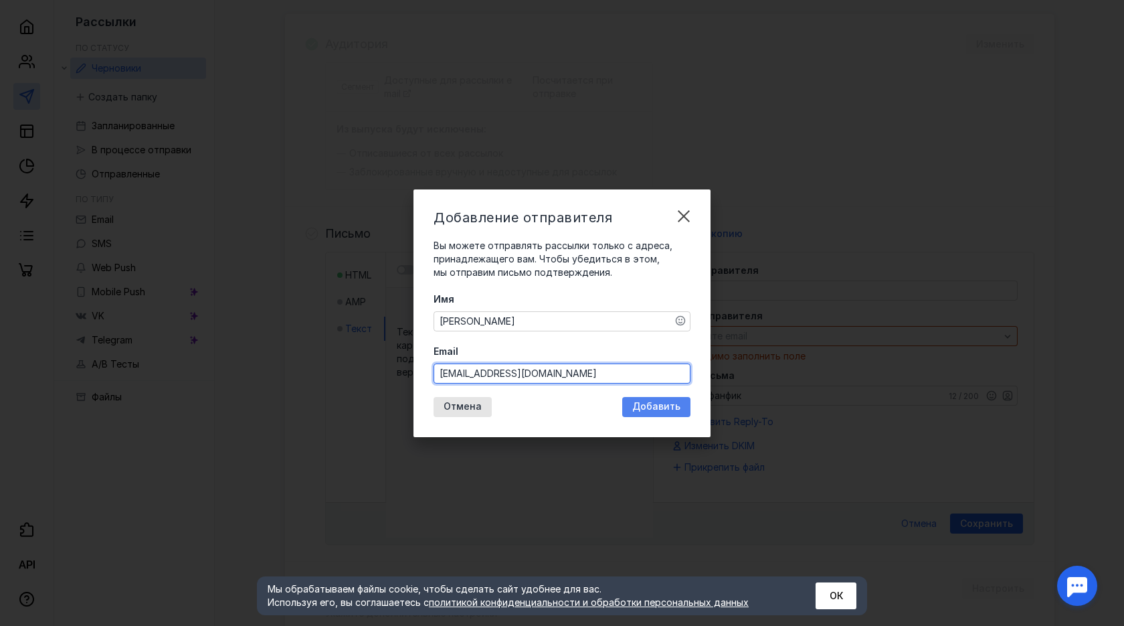
type input "[EMAIL_ADDRESS][DOMAIN_NAME]"
click at [668, 404] on div "Добавление отправителя Вы можете отправлять рассылки только с адреса, принадлеж…" at bounding box center [562, 313] width 297 height 248
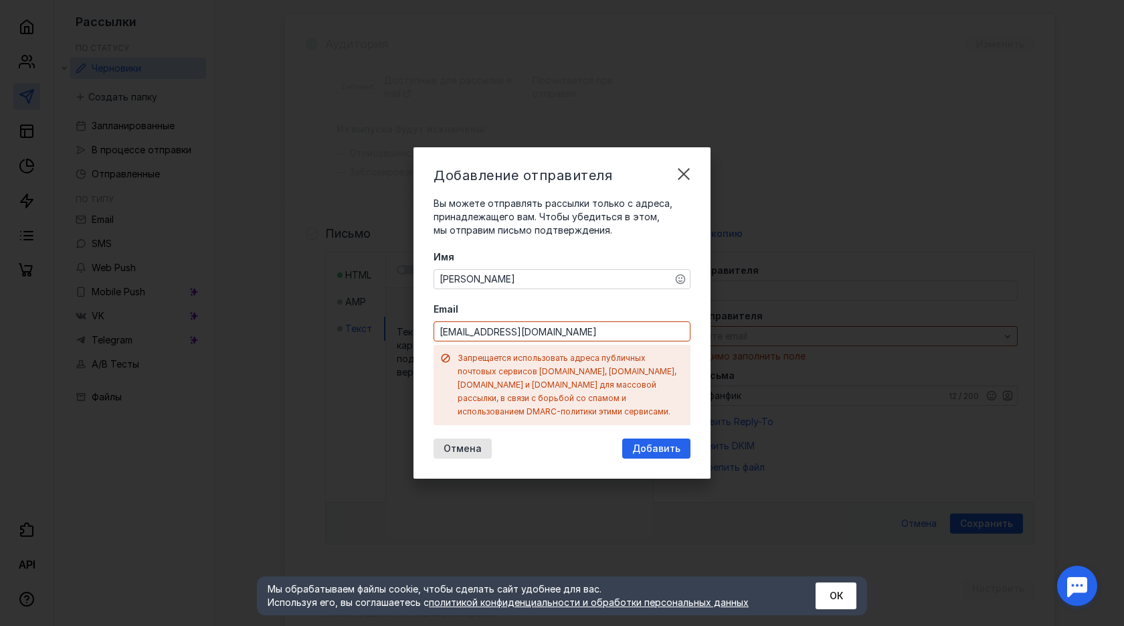
drag, startPoint x: 467, startPoint y: 446, endPoint x: 491, endPoint y: 433, distance: 27.6
click at [466, 446] on span "Отмена" at bounding box center [463, 448] width 38 height 11
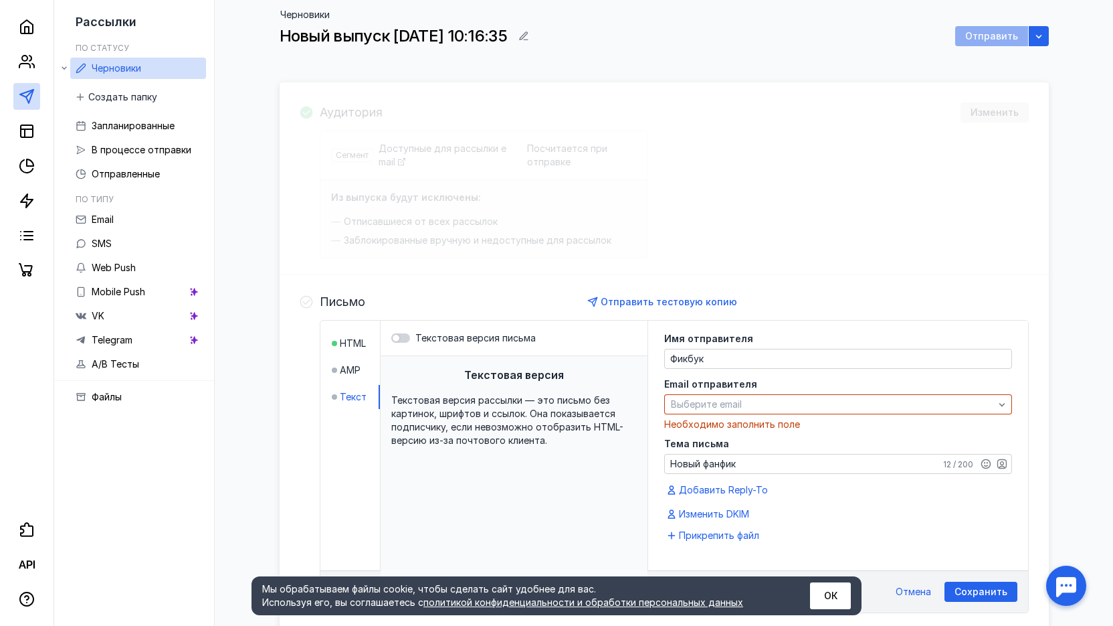
scroll to position [0, 0]
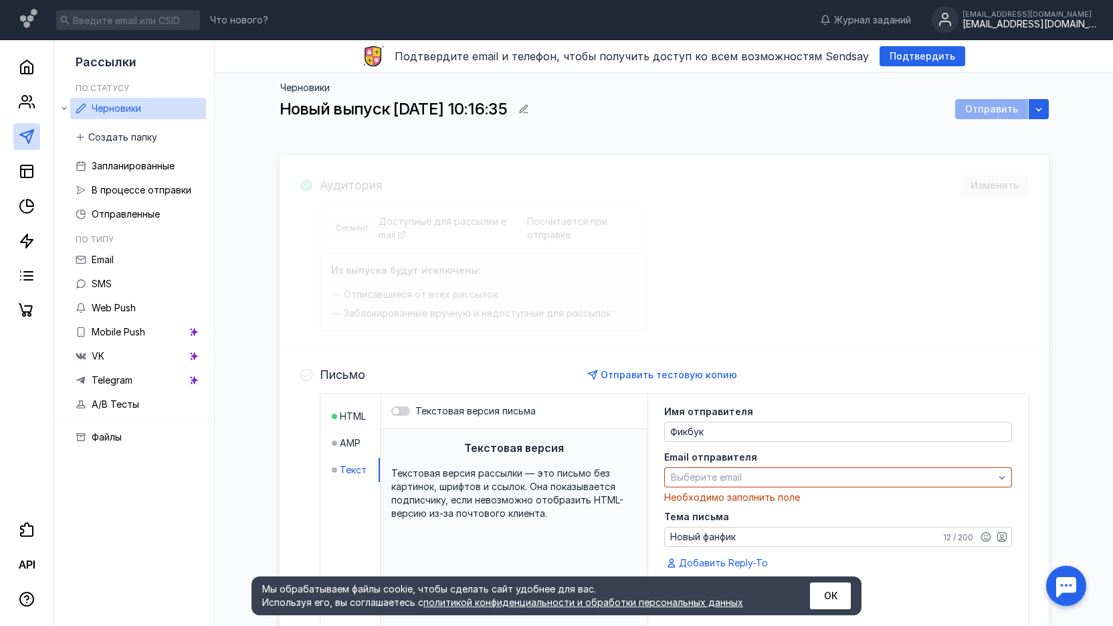
click at [988, 27] on div "[EMAIL_ADDRESS][DOMAIN_NAME]" at bounding box center [1030, 24] width 134 height 11
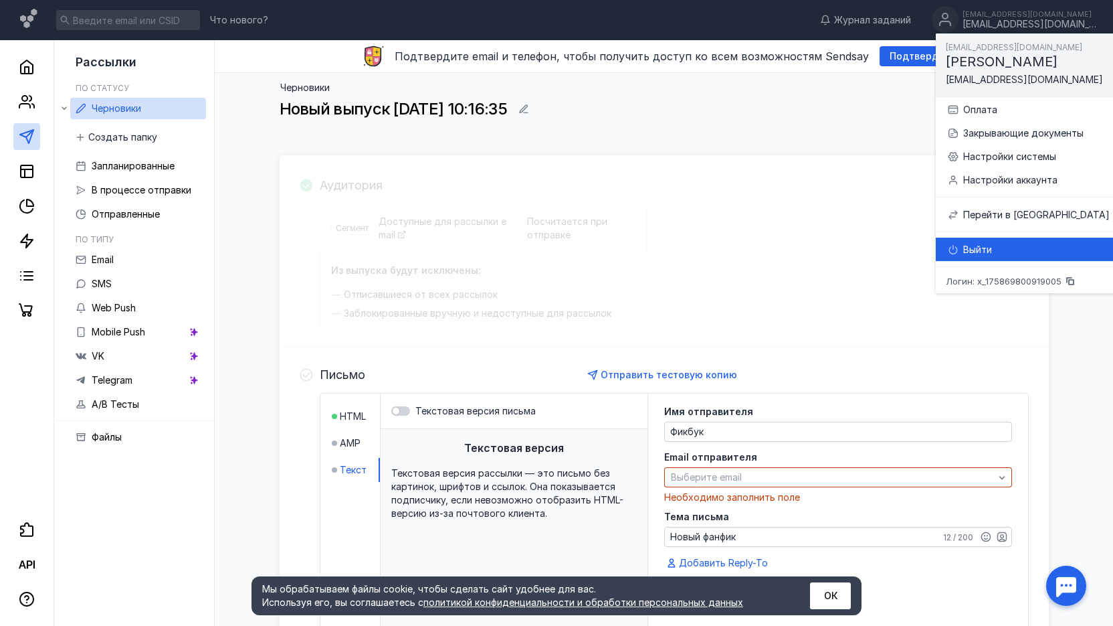
click at [973, 248] on div "Выйти" at bounding box center [1037, 249] width 147 height 13
